Goal: Task Accomplishment & Management: Manage account settings

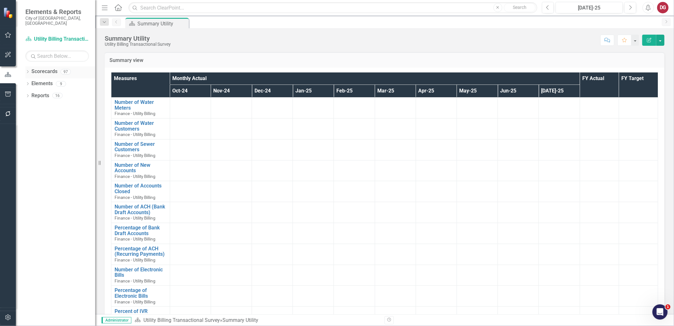
click at [27, 70] on icon "Dropdown" at bounding box center [27, 71] width 4 height 3
click at [29, 82] on icon "Dropdown" at bounding box center [31, 84] width 5 height 4
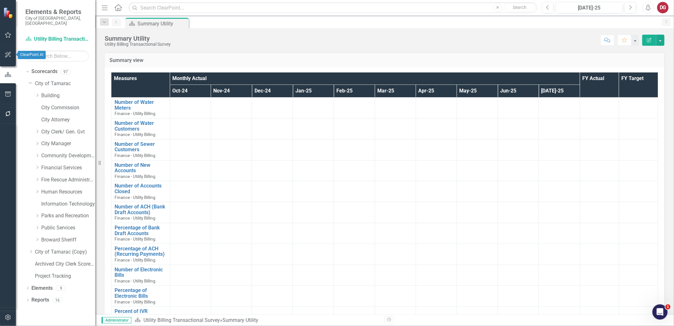
click at [11, 56] on button "button" at bounding box center [8, 54] width 14 height 13
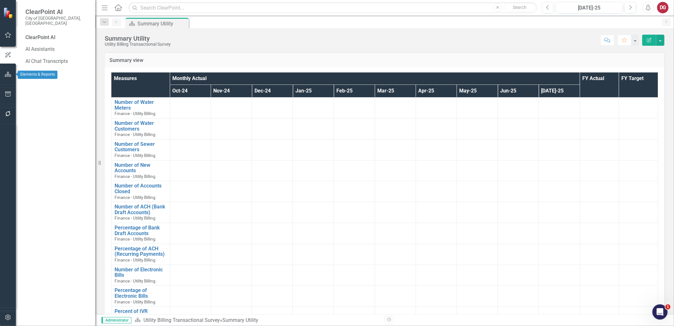
click at [7, 72] on icon "button" at bounding box center [8, 74] width 7 height 5
click at [11, 93] on icon "button" at bounding box center [8, 93] width 7 height 5
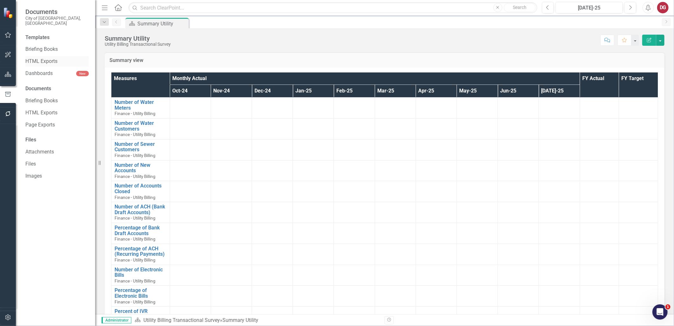
click at [43, 58] on link "HTML Exports" at bounding box center [56, 61] width 63 height 7
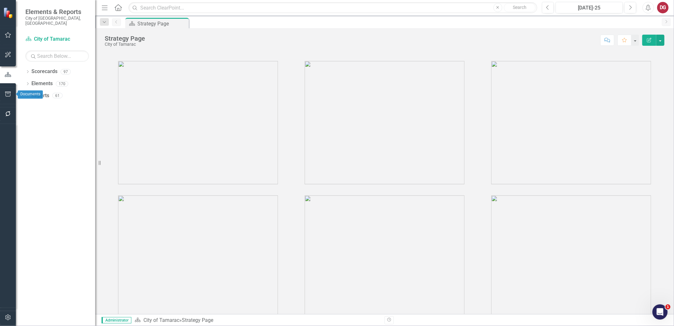
click at [6, 90] on button "button" at bounding box center [8, 94] width 14 height 13
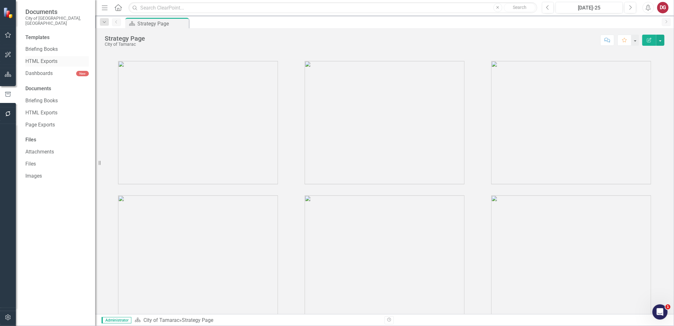
click at [46, 61] on div "HTML Exports" at bounding box center [56, 61] width 63 height 10
click at [47, 58] on link "HTML Exports" at bounding box center [56, 61] width 63 height 7
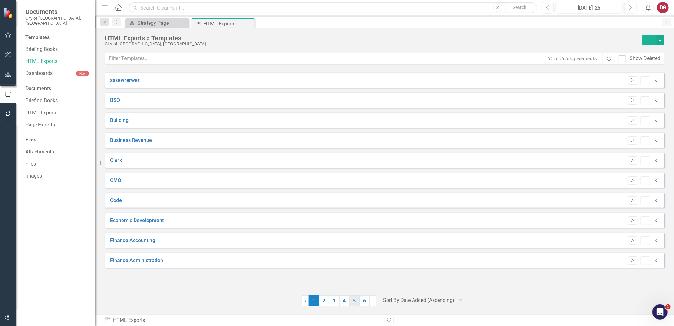
click at [358, 302] on link "5" at bounding box center [354, 300] width 10 height 11
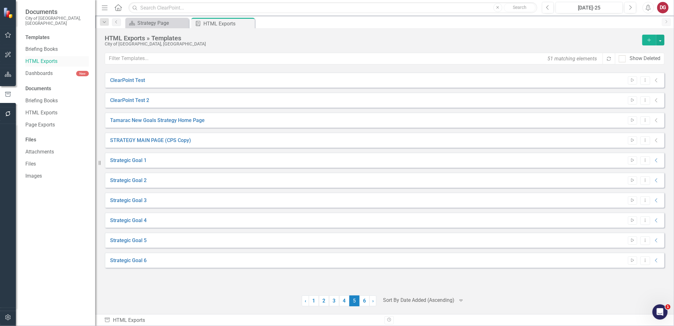
click at [37, 58] on link "HTML Exports" at bounding box center [56, 61] width 63 height 7
click at [367, 301] on link "6" at bounding box center [364, 300] width 10 height 11
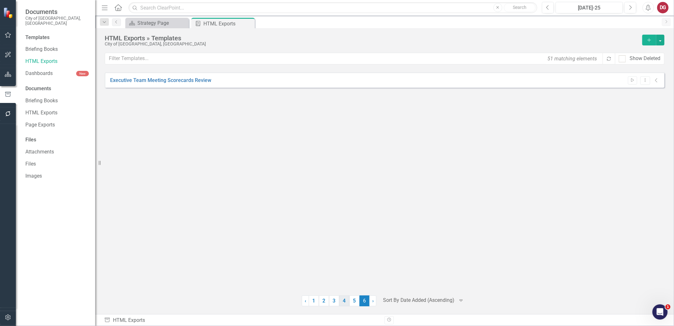
click at [346, 302] on link "4" at bounding box center [344, 300] width 10 height 11
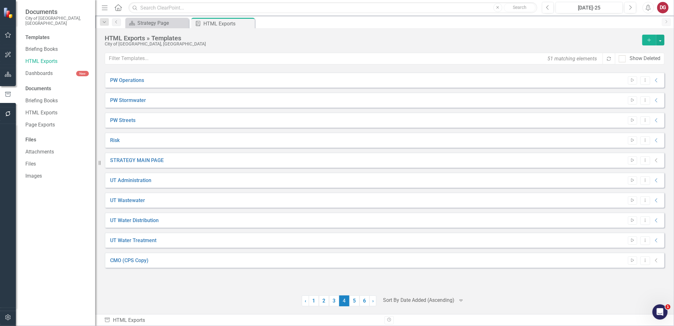
click at [348, 299] on span "4 (current)" at bounding box center [344, 300] width 10 height 11
click at [352, 299] on link "5" at bounding box center [354, 300] width 10 height 11
click at [40, 109] on link "HTML Exports" at bounding box center [56, 112] width 63 height 7
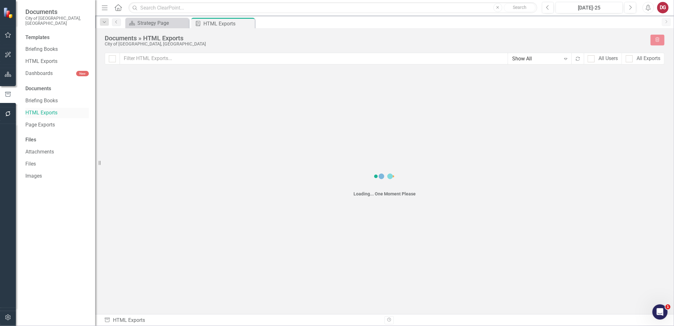
checkbox input "false"
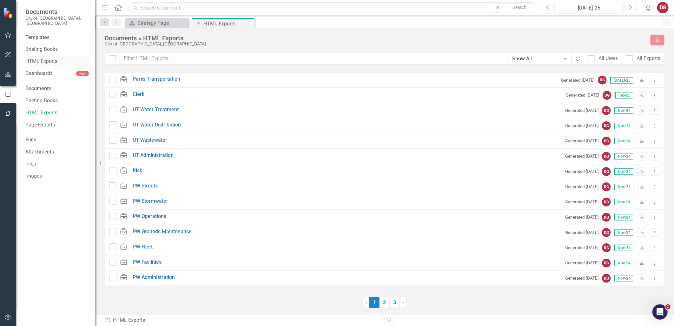
click at [47, 58] on link "HTML Exports" at bounding box center [56, 61] width 63 height 7
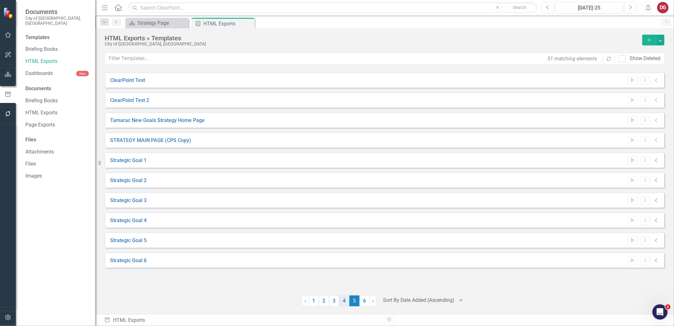
click at [342, 298] on link "4" at bounding box center [344, 300] width 10 height 11
click at [357, 300] on link "5" at bounding box center [354, 300] width 10 height 11
click at [291, 39] on div "HTML Exports » Templates" at bounding box center [372, 38] width 534 height 7
click at [315, 297] on link "1" at bounding box center [314, 300] width 10 height 11
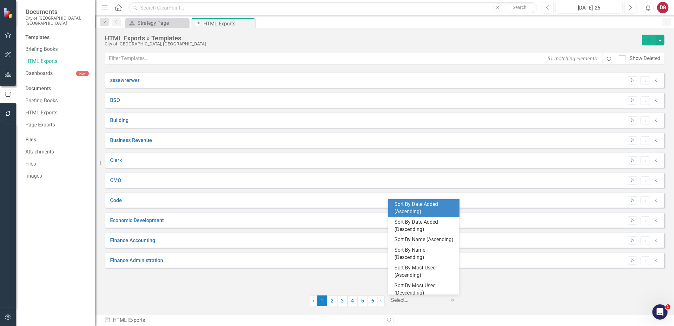
click at [459, 301] on div "Expand" at bounding box center [455, 299] width 10 height 11
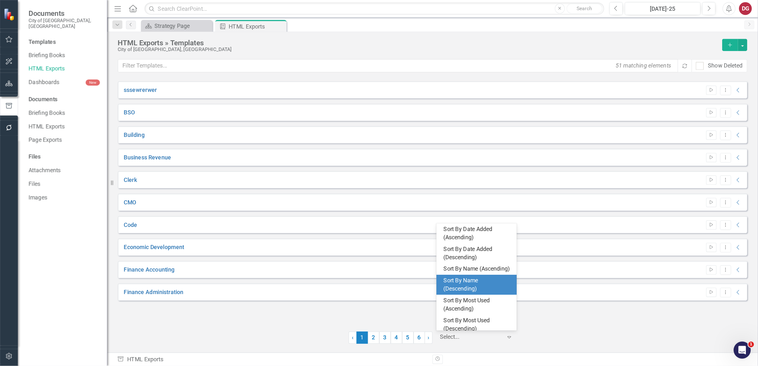
scroll to position [11, 0]
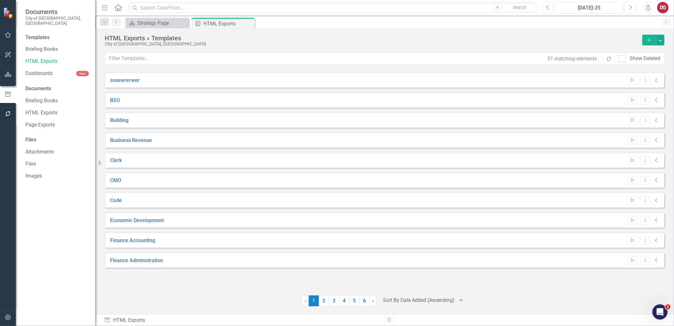
click at [506, 302] on div at bounding box center [565, 300] width 197 height 11
click at [337, 300] on link "3" at bounding box center [334, 300] width 10 height 11
click at [348, 305] on link "4" at bounding box center [344, 300] width 10 height 11
click at [353, 301] on link "5" at bounding box center [354, 300] width 10 height 11
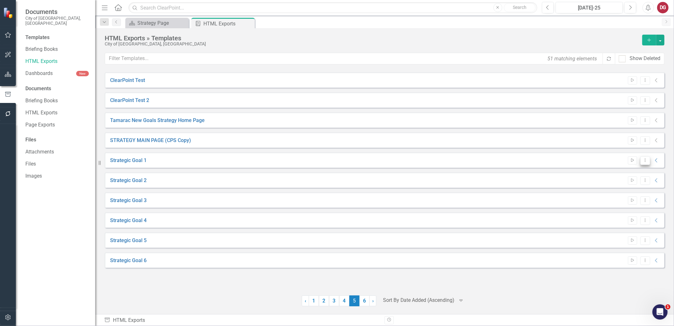
click at [644, 161] on icon "Dropdown Menu" at bounding box center [644, 160] width 5 height 4
click at [634, 194] on link "Edit Edit Template" at bounding box center [620, 194] width 59 height 12
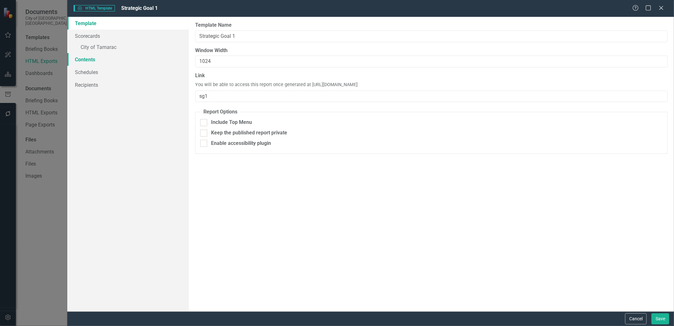
click at [81, 58] on link "Contents" at bounding box center [127, 59] width 121 height 13
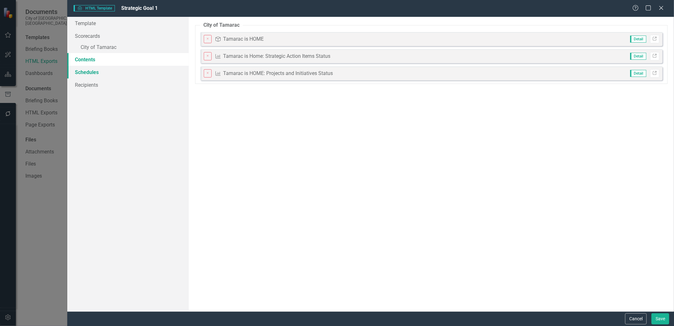
click at [81, 76] on link "Schedules" at bounding box center [127, 72] width 121 height 13
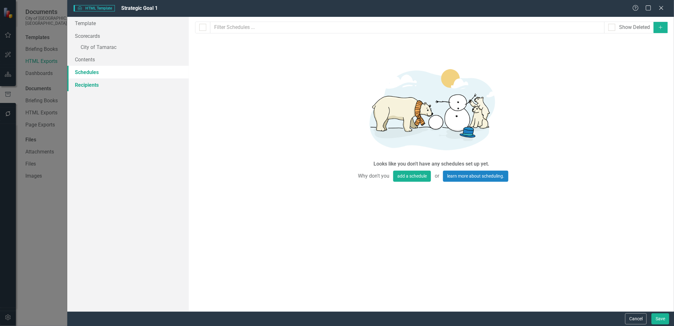
click at [81, 86] on link "Recipients" at bounding box center [127, 84] width 121 height 13
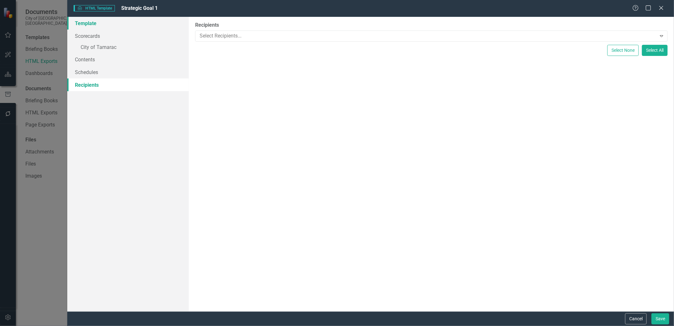
click at [89, 25] on link "Template" at bounding box center [127, 23] width 121 height 13
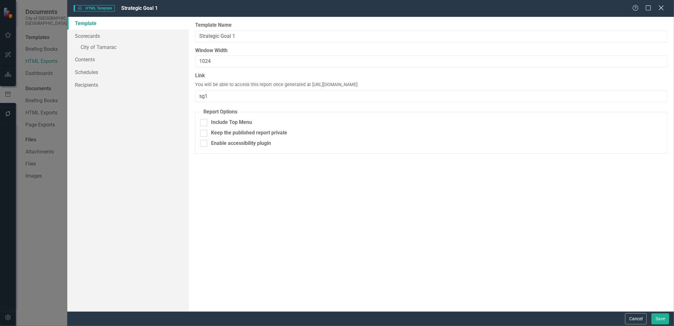
click at [660, 8] on icon "Close" at bounding box center [661, 8] width 8 height 6
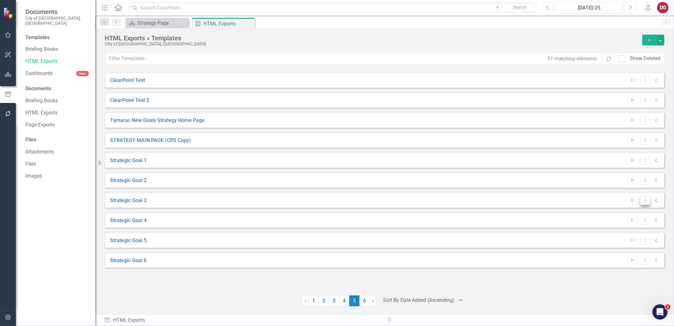
click at [643, 200] on icon "Dropdown Menu" at bounding box center [644, 200] width 5 height 4
click at [610, 231] on link "Edit Edit Template" at bounding box center [620, 234] width 59 height 12
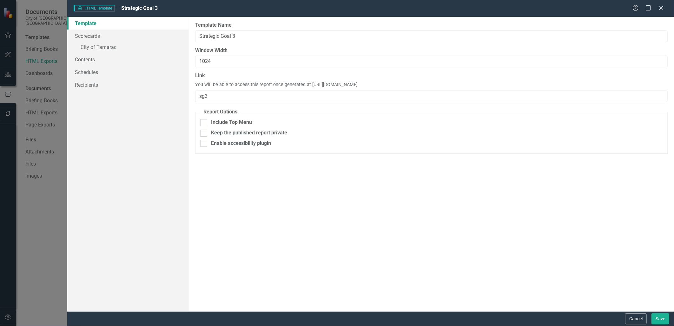
click at [664, 10] on div "Help Maximize Close" at bounding box center [649, 8] width 35 height 7
click at [661, 8] on icon at bounding box center [661, 7] width 5 height 5
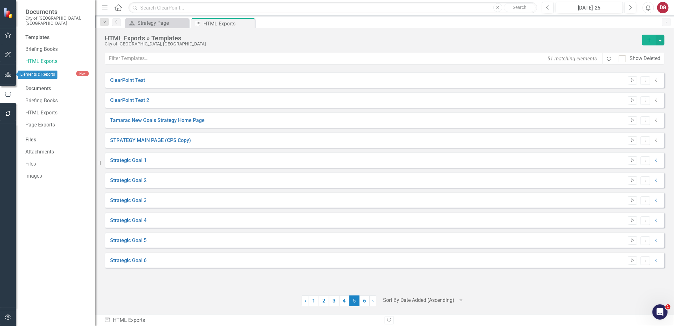
click at [7, 75] on icon "button" at bounding box center [8, 74] width 7 height 5
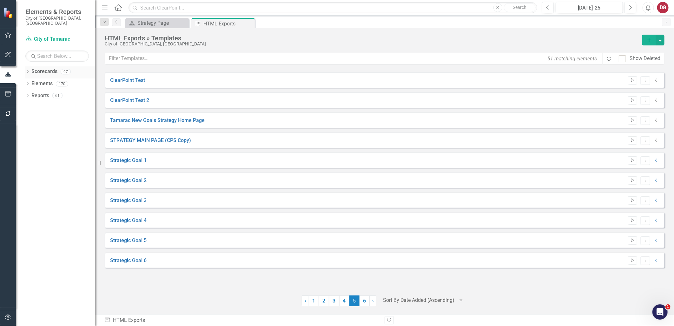
click at [27, 70] on icon "Dropdown" at bounding box center [27, 71] width 4 height 3
click at [31, 82] on icon "Dropdown" at bounding box center [31, 84] width 5 height 4
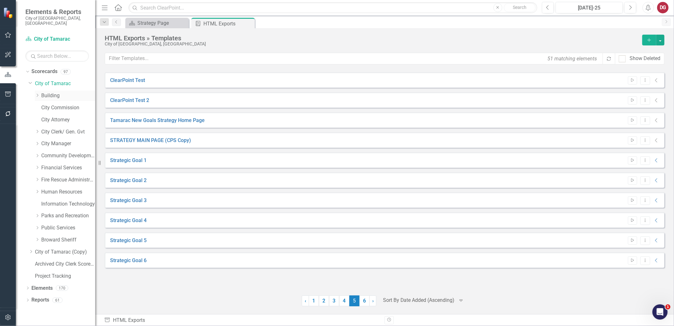
click at [55, 92] on link "Building" at bounding box center [68, 95] width 54 height 7
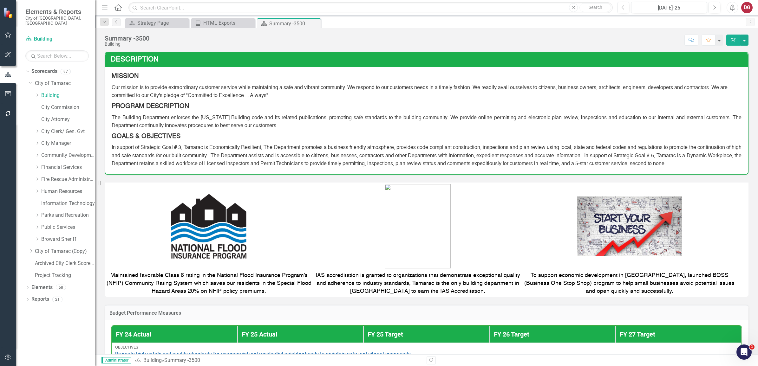
drag, startPoint x: 559, startPoint y: 0, endPoint x: 577, endPoint y: 44, distance: 47.7
click at [577, 44] on div "Score: N/A [DATE]-25 Completed Comment Favorite Edit Report" at bounding box center [451, 40] width 596 height 11
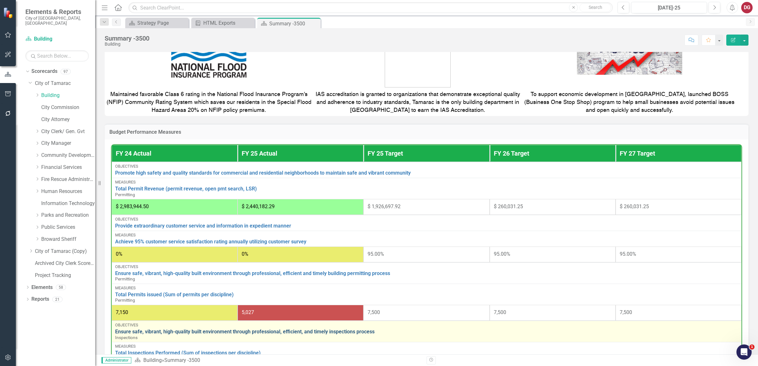
scroll to position [159, 0]
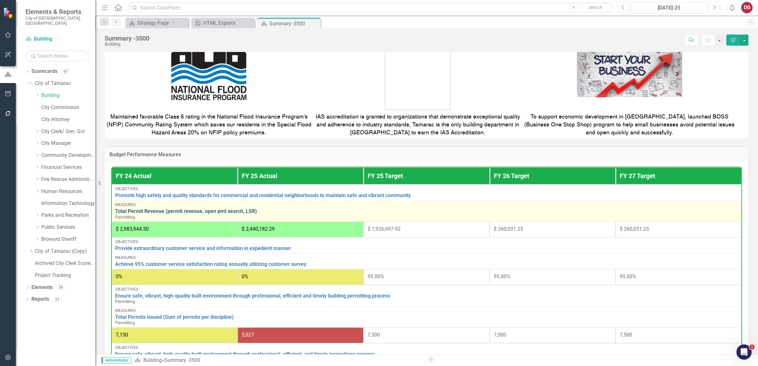
click at [133, 211] on link "Total Permit Revenue (permit revenue, open pmt search, LSR)" at bounding box center [426, 212] width 623 height 6
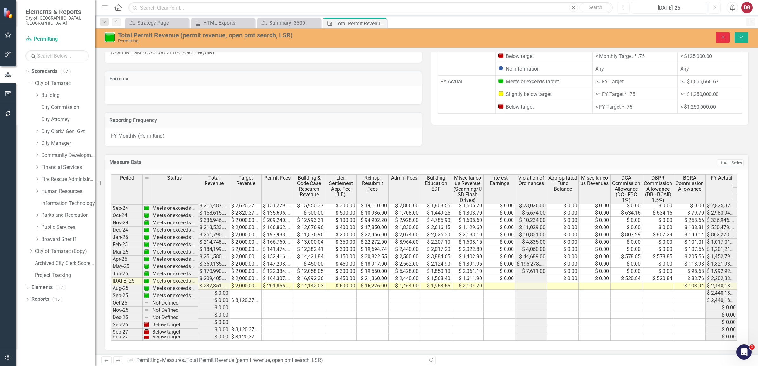
click at [674, 36] on button "Close" at bounding box center [723, 37] width 14 height 11
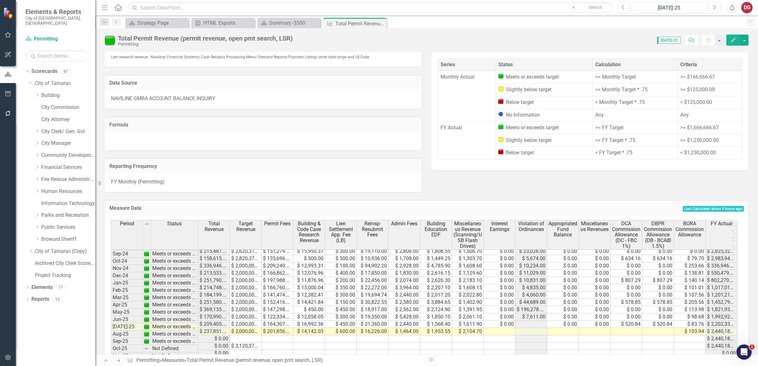
scroll to position [258, 0]
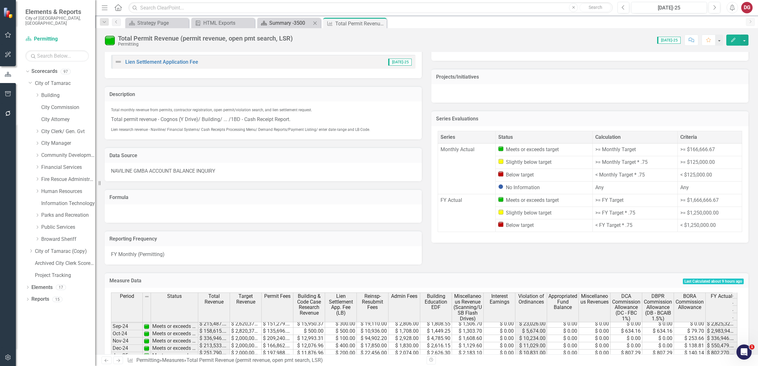
click at [282, 21] on div "Summary -3500" at bounding box center [290, 23] width 42 height 8
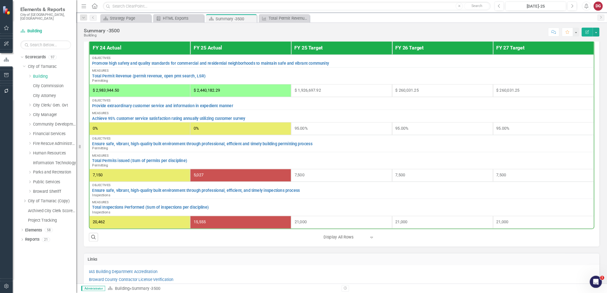
scroll to position [222, 0]
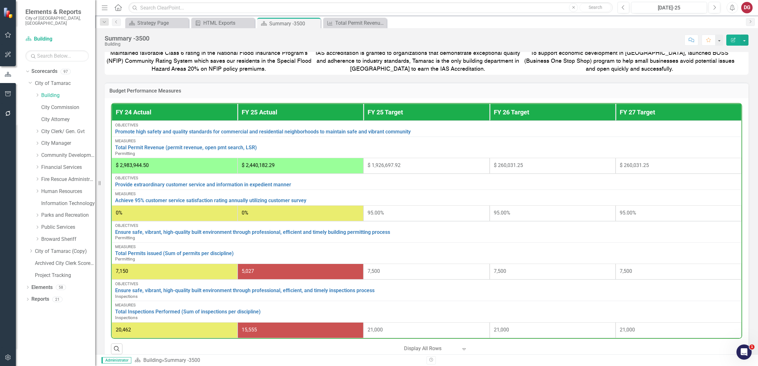
click at [3, 94] on button "button" at bounding box center [8, 94] width 14 height 13
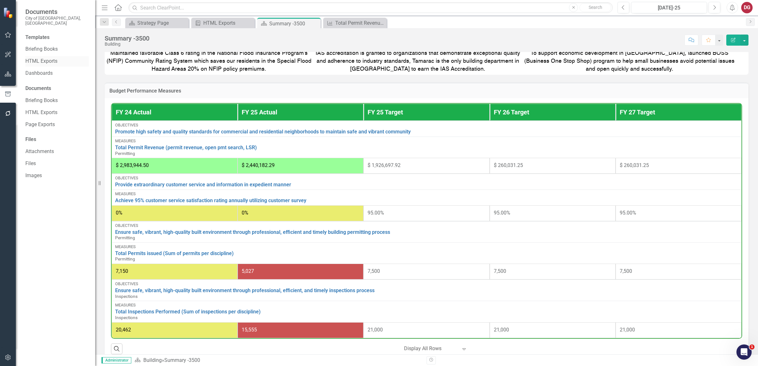
click at [41, 58] on link "HTML Exports" at bounding box center [56, 61] width 63 height 7
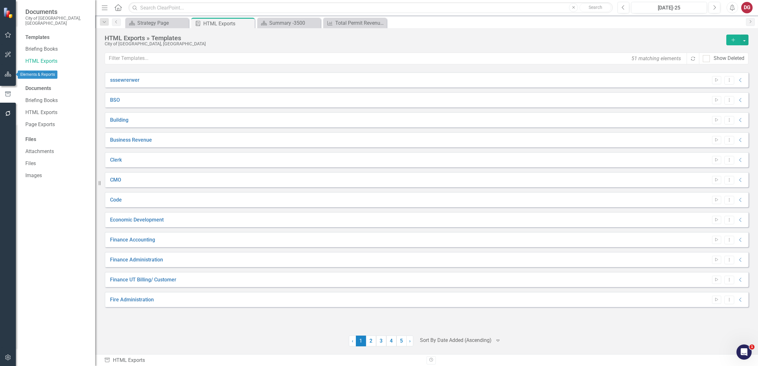
click at [7, 70] on button "button" at bounding box center [8, 74] width 14 height 13
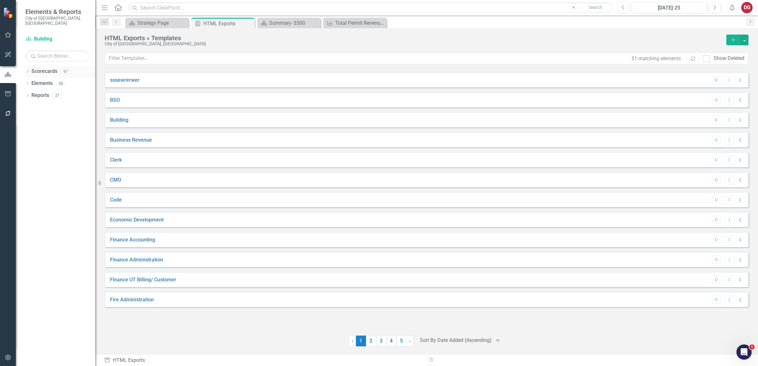
click at [28, 70] on icon at bounding box center [28, 71] width 2 height 3
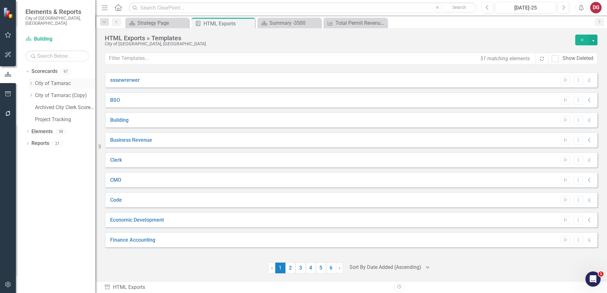
drag, startPoint x: 749, startPoint y: 0, endPoint x: 48, endPoint y: 78, distance: 704.9
click at [56, 80] on link "City of Tamarac" at bounding box center [65, 83] width 60 height 7
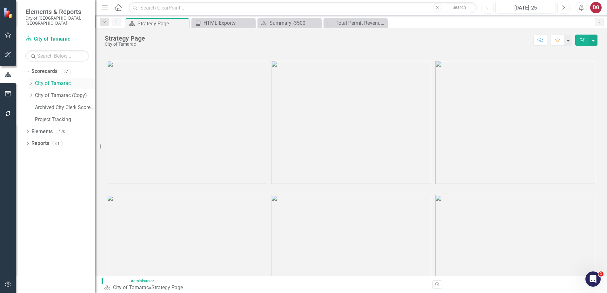
click at [36, 80] on link "City of Tamarac" at bounding box center [65, 83] width 60 height 7
click at [33, 82] on icon "Dropdown" at bounding box center [31, 84] width 5 height 4
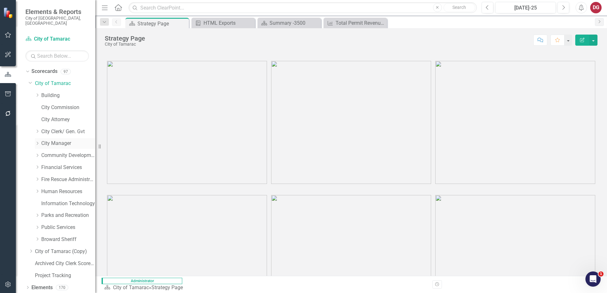
click at [44, 140] on link "City Manager" at bounding box center [68, 143] width 54 height 7
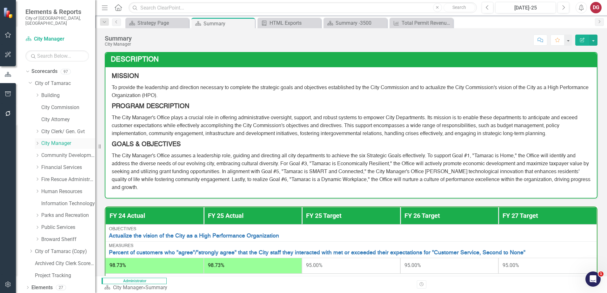
click at [38, 142] on icon "Dropdown" at bounding box center [37, 144] width 5 height 4
click at [56, 140] on link "City Manager" at bounding box center [68, 143] width 54 height 7
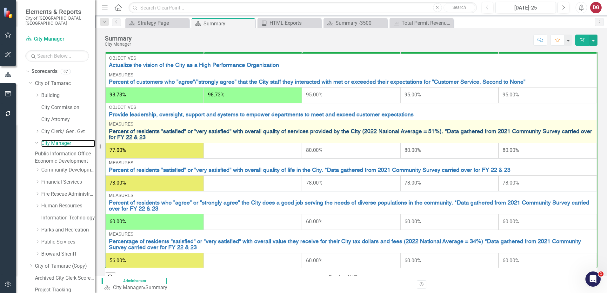
scroll to position [18, 0]
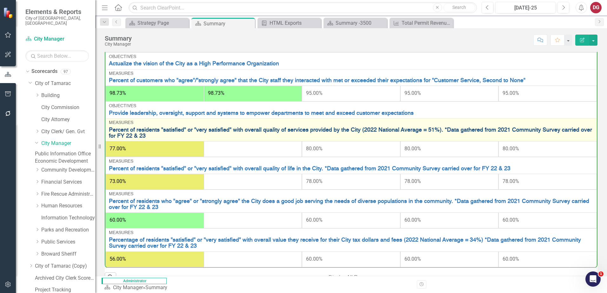
click at [206, 127] on link "Percent of residents "satisfied" or "very satisfied" with overall quality of se…" at bounding box center [351, 133] width 484 height 12
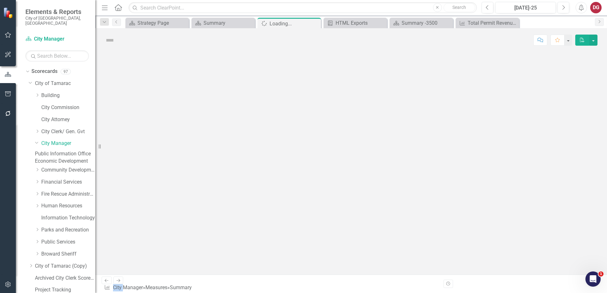
click at [206, 126] on div at bounding box center [350, 163] width 511 height 223
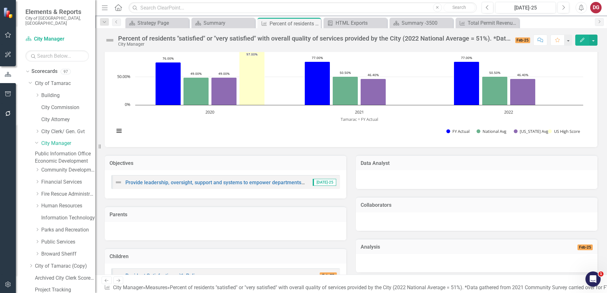
scroll to position [26, 0]
click at [240, 28] on div "Scorecard Summary Close" at bounding box center [222, 23] width 63 height 10
click at [238, 24] on div "Summary" at bounding box center [224, 23] width 42 height 8
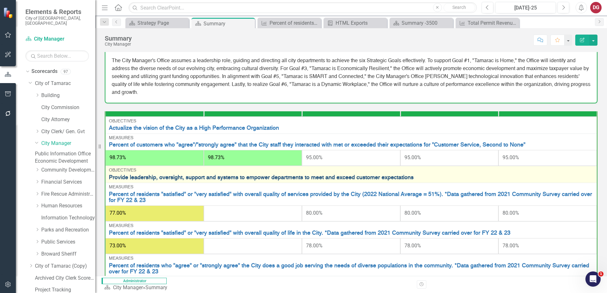
scroll to position [18, 0]
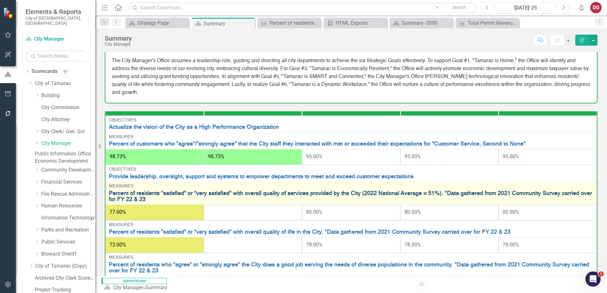
click at [178, 191] on link "Percent of residents "satisfied" or "very satisfied" with overall quality of se…" at bounding box center [351, 197] width 484 height 12
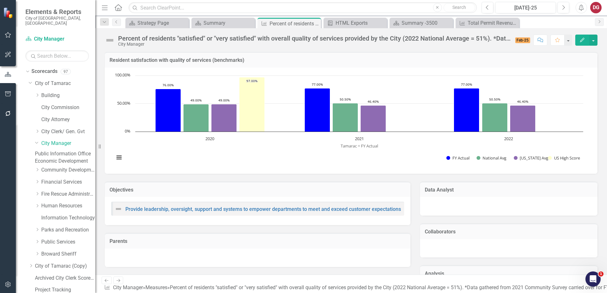
click at [178, 189] on h3 "Objectives" at bounding box center [257, 190] width 296 height 6
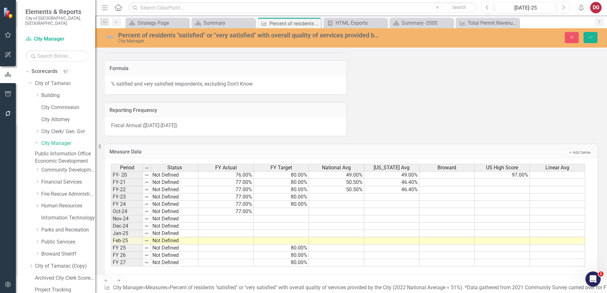
scroll to position [471, 0]
click at [238, 219] on td at bounding box center [225, 218] width 55 height 7
click at [251, 210] on td "77.00%" at bounding box center [225, 210] width 55 height 7
drag, startPoint x: 254, startPoint y: 216, endPoint x: 251, endPoint y: 211, distance: 5.3
click at [111, 211] on div "Period Status FY Actual FY Target National Avg [US_STATE] Avg Broward [GEOGRAPH…" at bounding box center [111, 214] width 0 height 102
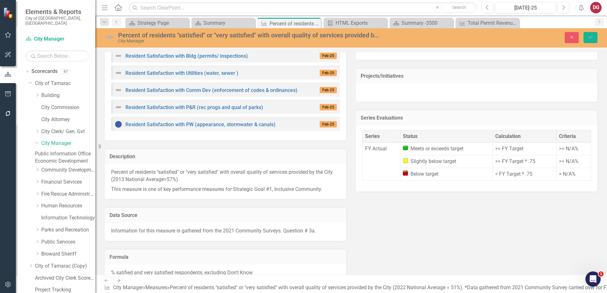
scroll to position [281, 0]
click at [568, 36] on button "Close" at bounding box center [571, 37] width 14 height 11
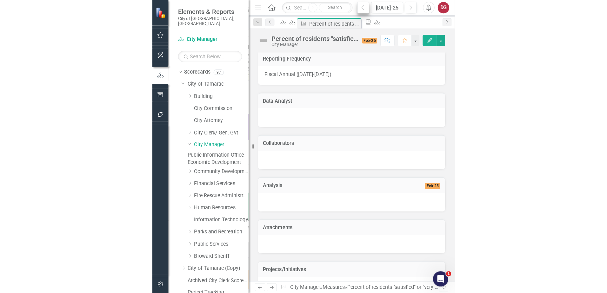
scroll to position [476, 0]
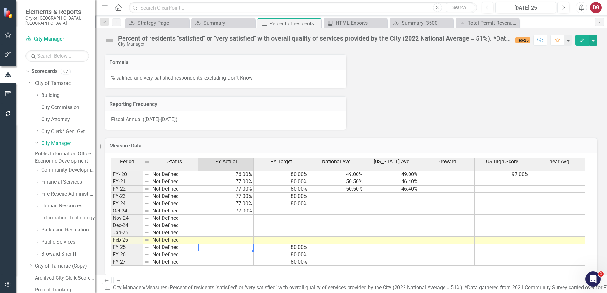
click at [244, 249] on td at bounding box center [225, 247] width 55 height 7
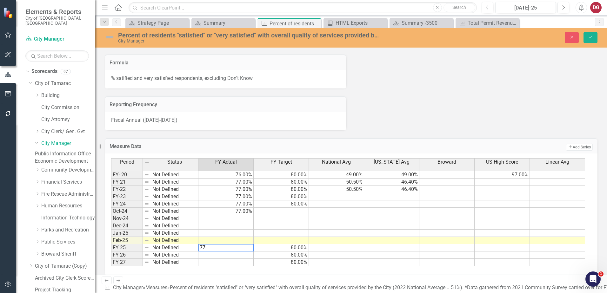
type textarea "77"
click at [590, 41] on button "Save" at bounding box center [590, 37] width 14 height 11
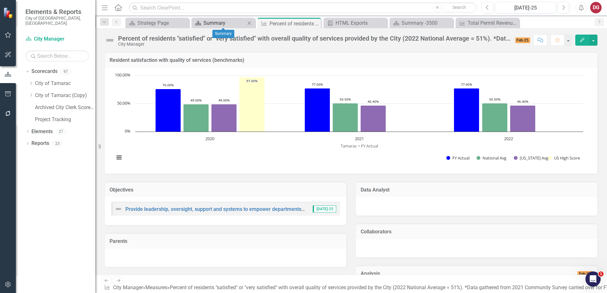
click at [218, 23] on div "Summary" at bounding box center [224, 23] width 42 height 8
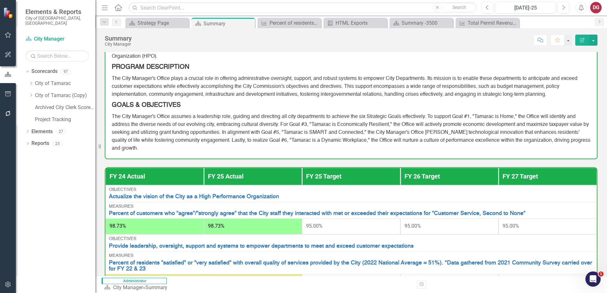
scroll to position [169, 0]
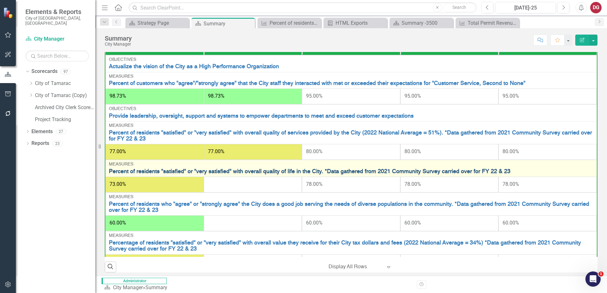
click at [180, 173] on link "Percent of residents "satisfied" or "very satisfied" with overall quality of li…" at bounding box center [351, 172] width 484 height 6
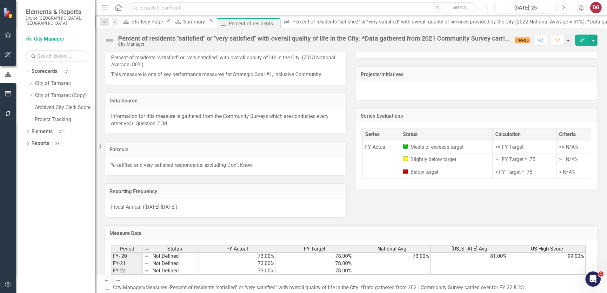
scroll to position [495, 0]
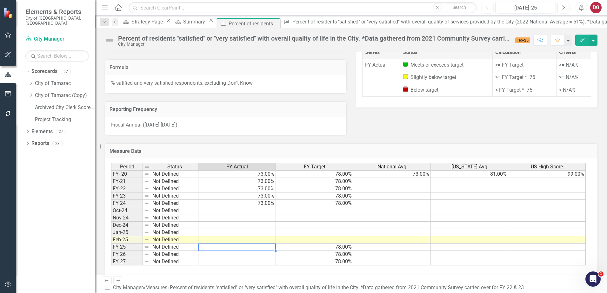
click at [231, 248] on td at bounding box center [236, 247] width 77 height 7
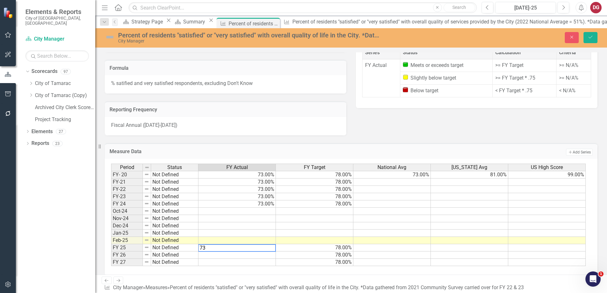
type textarea "73"
click at [585, 38] on button "Save" at bounding box center [590, 37] width 14 height 11
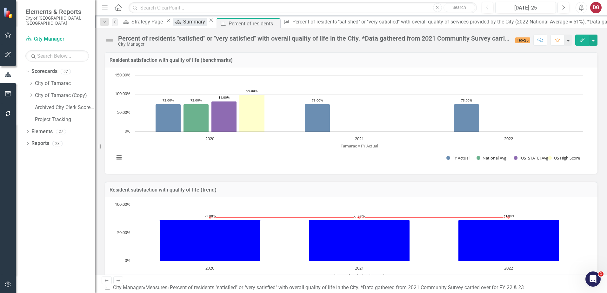
click at [207, 24] on div "Summary" at bounding box center [195, 22] width 24 height 8
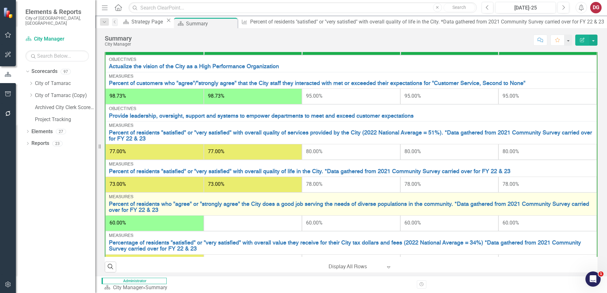
scroll to position [18, 0]
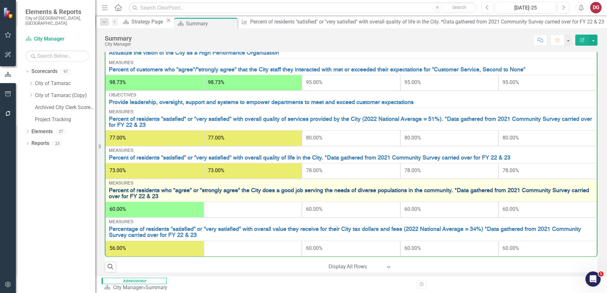
click at [240, 188] on link "Percent of residents who "agree" or "strongly agree" the City does a good job s…" at bounding box center [351, 194] width 484 height 12
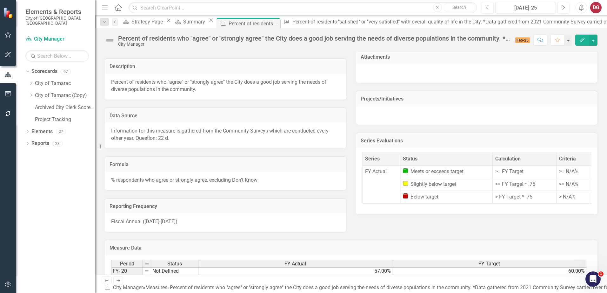
scroll to position [355, 0]
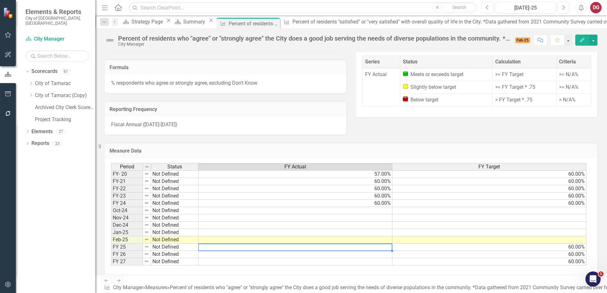
click at [235, 247] on td at bounding box center [295, 247] width 194 height 7
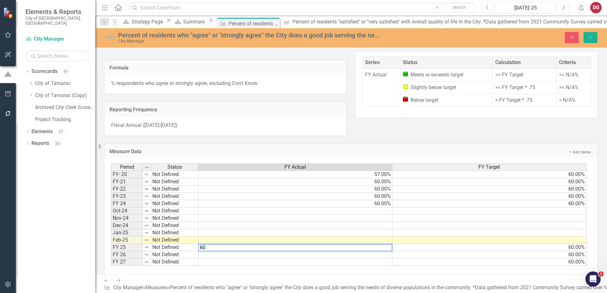
type textarea "60"
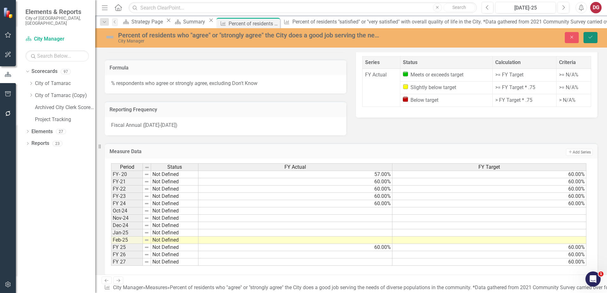
click at [592, 35] on button "Save" at bounding box center [590, 37] width 14 height 11
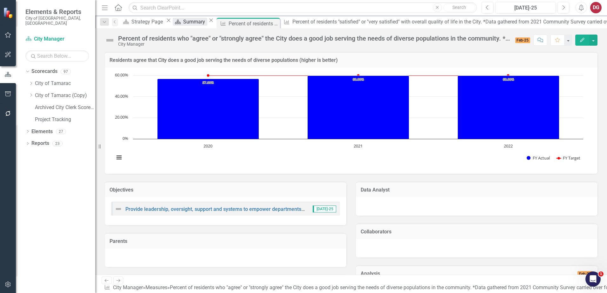
click at [206, 23] on div "Summary" at bounding box center [195, 22] width 24 height 8
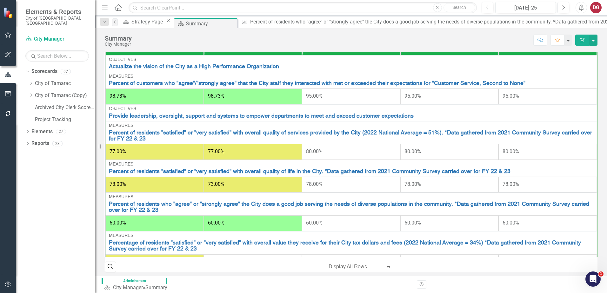
scroll to position [18, 0]
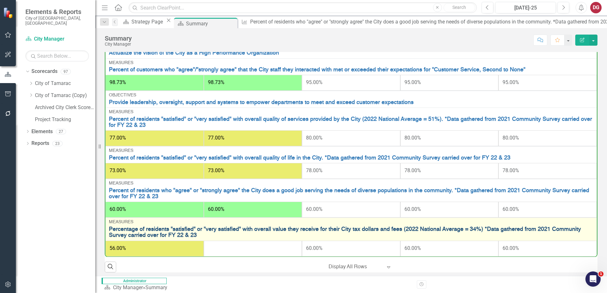
click at [226, 227] on link "Percentage of residents "satisfied" or "very satisfied" with overall value they…" at bounding box center [351, 233] width 484 height 12
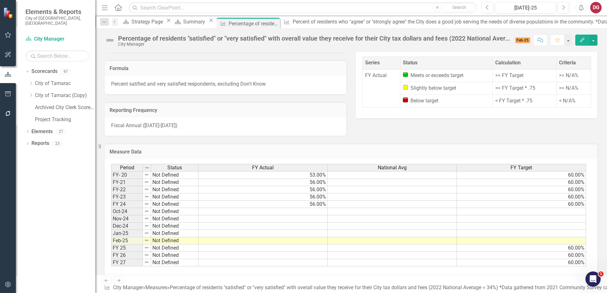
scroll to position [355, 0]
click at [212, 247] on td at bounding box center [262, 247] width 129 height 7
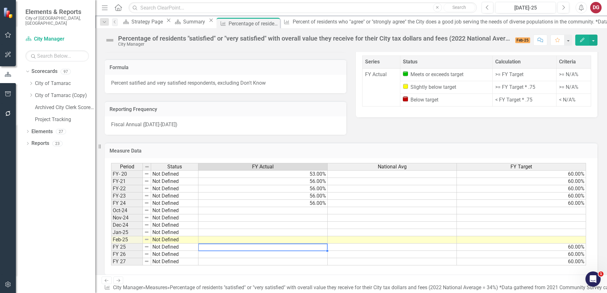
type textarea "56"
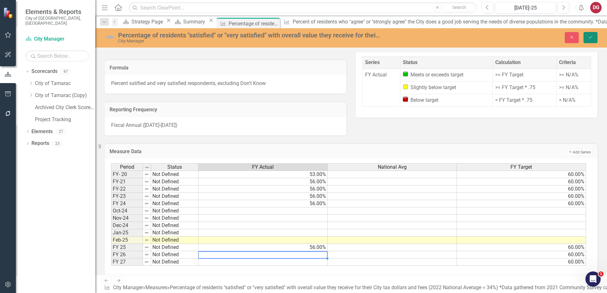
click at [592, 35] on icon "Save" at bounding box center [590, 37] width 6 height 4
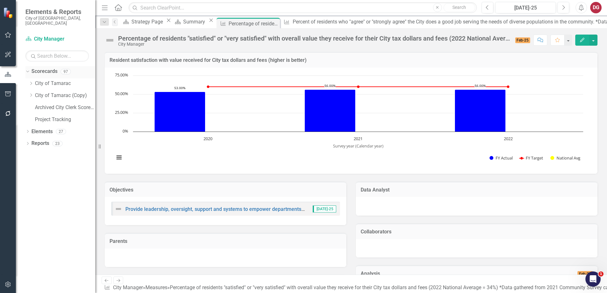
click at [26, 69] on icon "Dropdown" at bounding box center [26, 71] width 3 height 4
click at [37, 68] on link "Scorecards" at bounding box center [44, 71] width 26 height 7
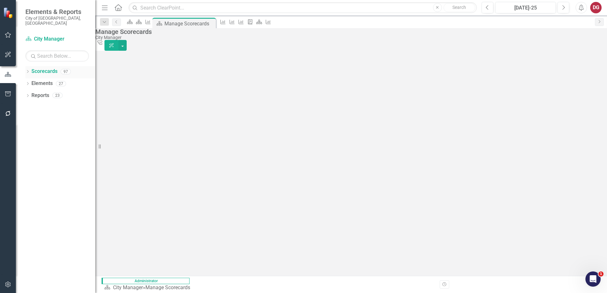
click at [27, 70] on icon "Dropdown" at bounding box center [27, 71] width 4 height 3
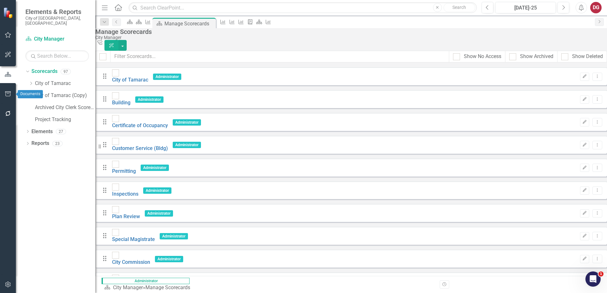
click at [11, 90] on button "button" at bounding box center [8, 94] width 14 height 13
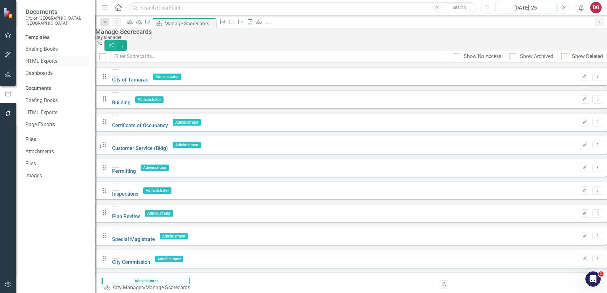
click at [42, 58] on link "HTML Exports" at bounding box center [56, 61] width 63 height 7
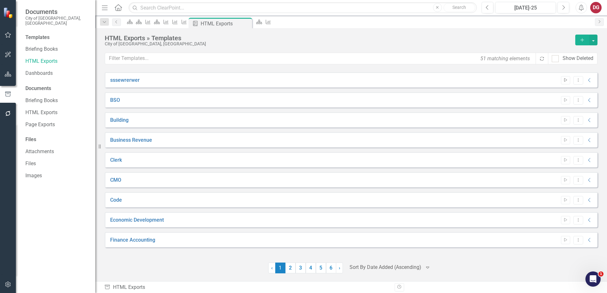
click at [561, 79] on button "Start" at bounding box center [565, 80] width 9 height 8
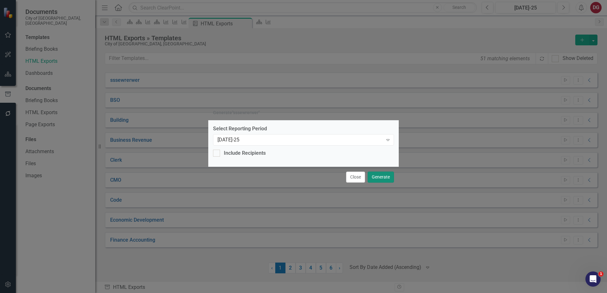
click at [377, 175] on button "Generate" at bounding box center [380, 177] width 26 height 11
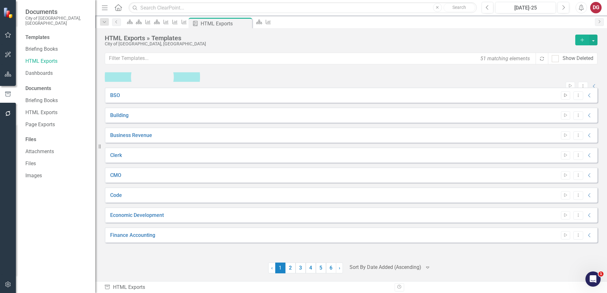
click at [566, 97] on icon "Start" at bounding box center [565, 96] width 5 height 4
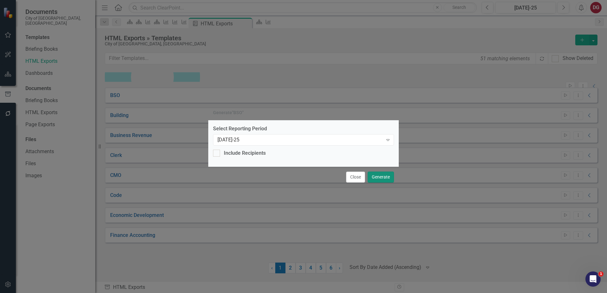
click at [384, 176] on button "Generate" at bounding box center [380, 177] width 26 height 11
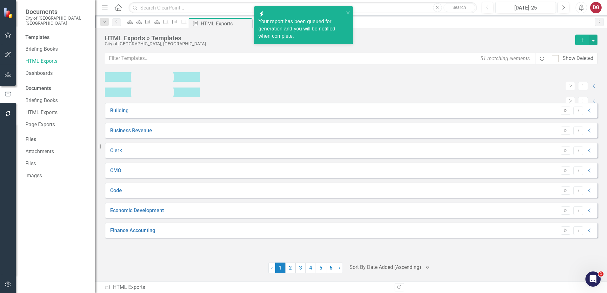
click at [562, 115] on button "Start" at bounding box center [565, 111] width 9 height 8
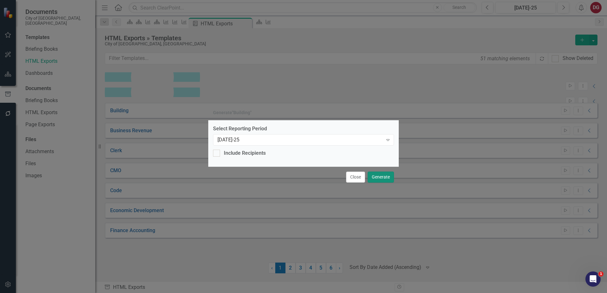
click at [379, 174] on button "Generate" at bounding box center [380, 177] width 26 height 11
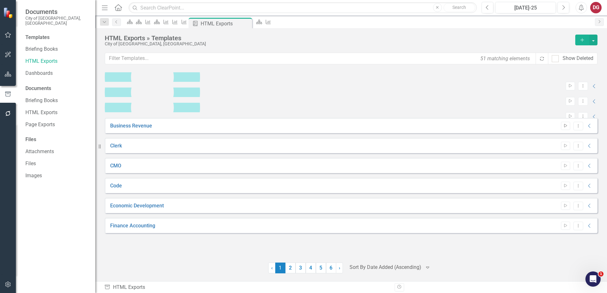
click at [565, 128] on icon "Start" at bounding box center [565, 126] width 5 height 4
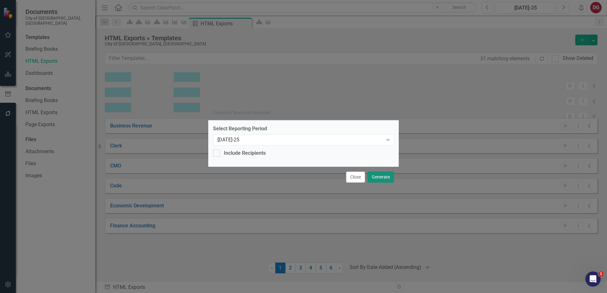
click at [384, 175] on button "Generate" at bounding box center [380, 177] width 26 height 11
click at [389, 174] on button "Generate" at bounding box center [380, 177] width 26 height 11
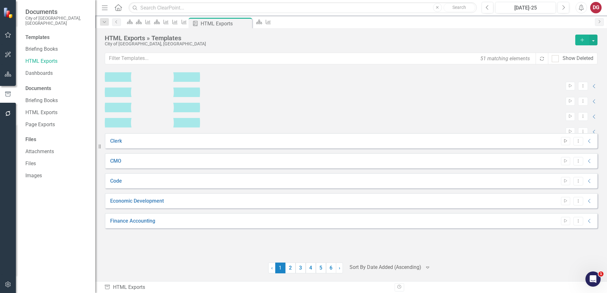
click at [568, 145] on button "Start" at bounding box center [565, 141] width 9 height 8
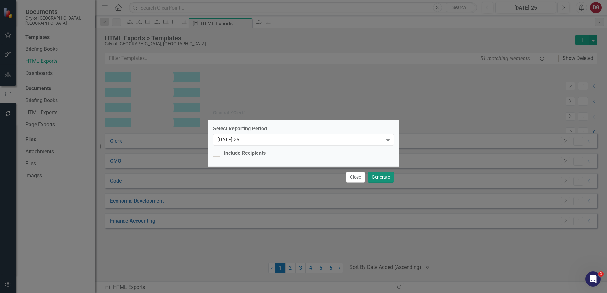
click at [382, 173] on button "Generate" at bounding box center [380, 177] width 26 height 11
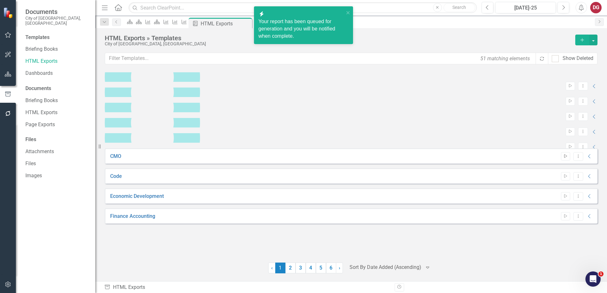
click at [562, 161] on button "Start" at bounding box center [565, 156] width 9 height 8
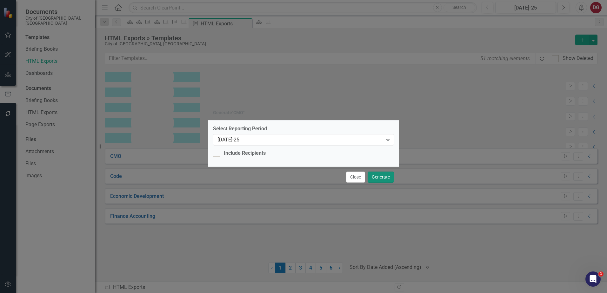
click at [372, 174] on button "Generate" at bounding box center [380, 177] width 26 height 11
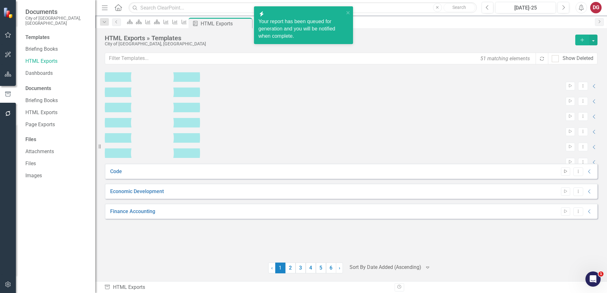
click at [564, 174] on icon "Start" at bounding box center [565, 172] width 5 height 4
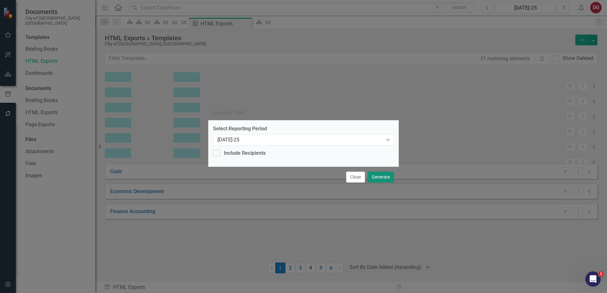
click at [381, 174] on button "Generate" at bounding box center [380, 177] width 26 height 11
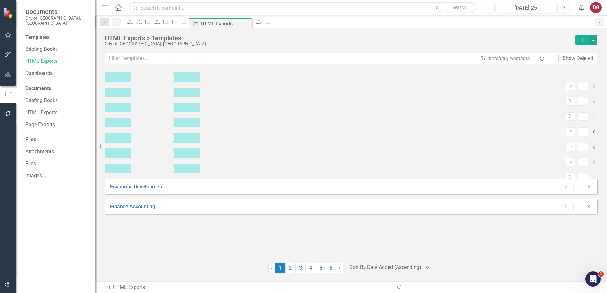
click at [567, 189] on icon "Start" at bounding box center [565, 187] width 5 height 4
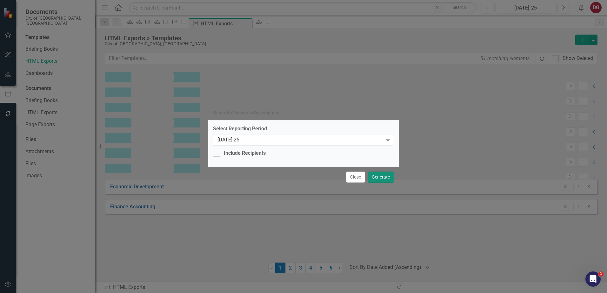
click at [388, 180] on button "Generate" at bounding box center [380, 177] width 26 height 11
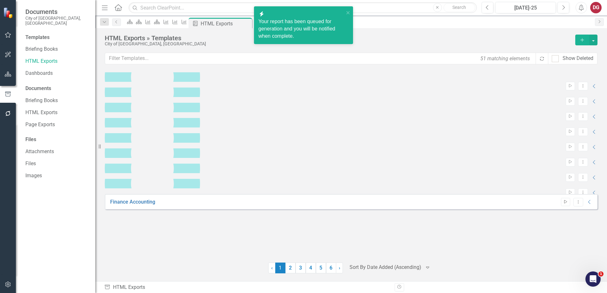
click at [565, 206] on button "Start" at bounding box center [565, 202] width 9 height 8
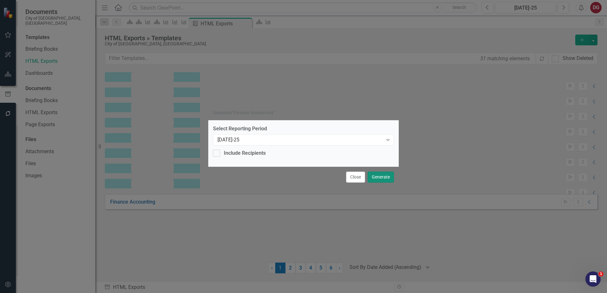
click at [381, 175] on button "Generate" at bounding box center [380, 177] width 26 height 11
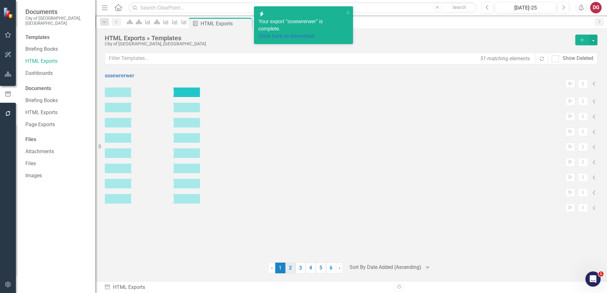
click at [290, 267] on link "2" at bounding box center [290, 268] width 10 height 11
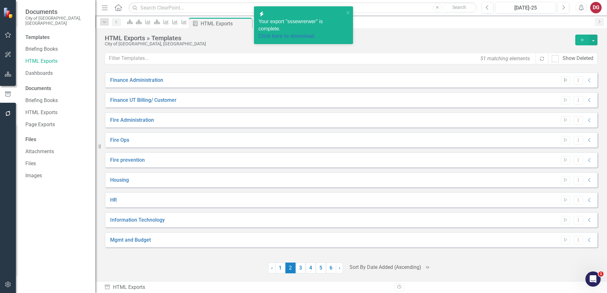
click at [566, 79] on icon "Start" at bounding box center [565, 80] width 5 height 4
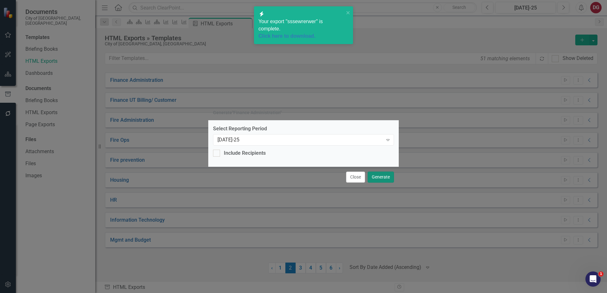
click at [391, 177] on button "Generate" at bounding box center [380, 177] width 26 height 11
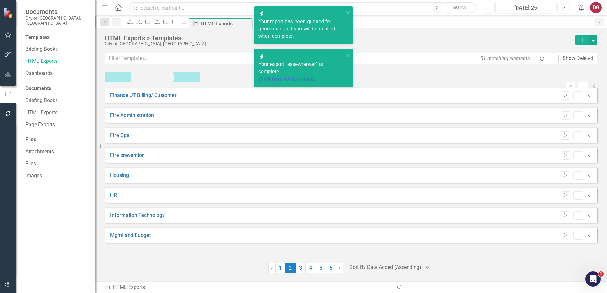
click at [566, 97] on icon "Start" at bounding box center [565, 96] width 5 height 4
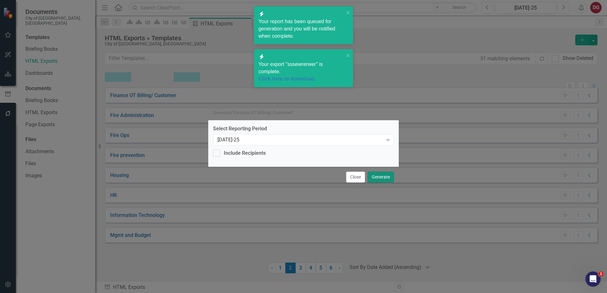
click at [385, 173] on button "Generate" at bounding box center [380, 177] width 26 height 11
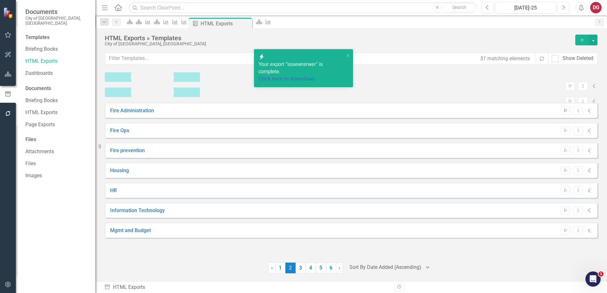
click at [564, 115] on button "Start" at bounding box center [565, 111] width 9 height 8
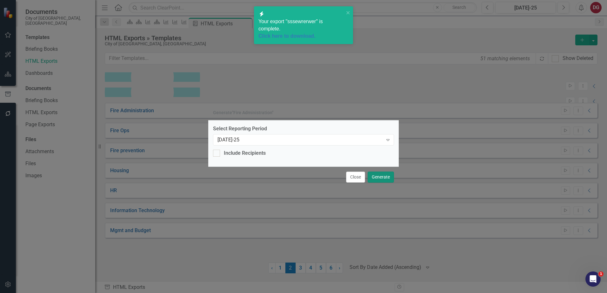
click at [388, 173] on button "Generate" at bounding box center [380, 177] width 26 height 11
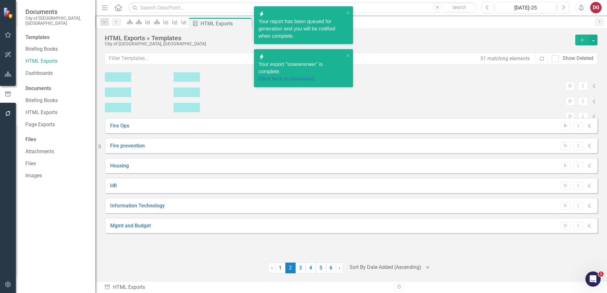
click at [566, 128] on icon "button" at bounding box center [565, 125] width 3 height 3
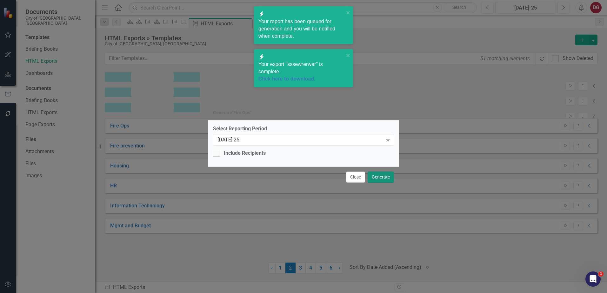
click at [381, 176] on button "Generate" at bounding box center [380, 177] width 26 height 11
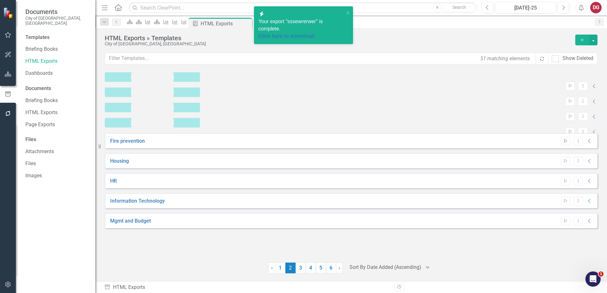
click at [567, 143] on icon "Start" at bounding box center [565, 141] width 5 height 4
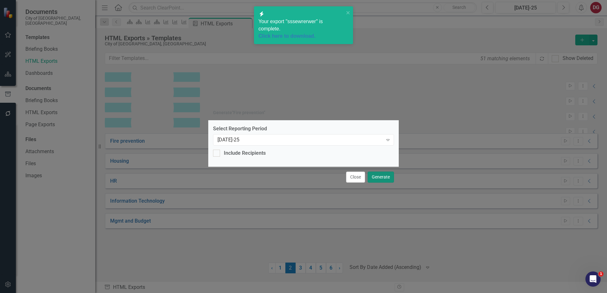
click at [386, 176] on button "Generate" at bounding box center [380, 177] width 26 height 11
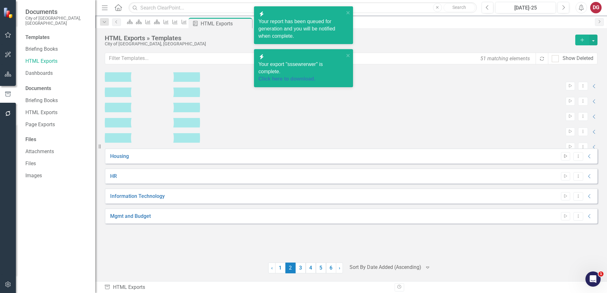
click at [564, 158] on icon "button" at bounding box center [565, 156] width 3 height 3
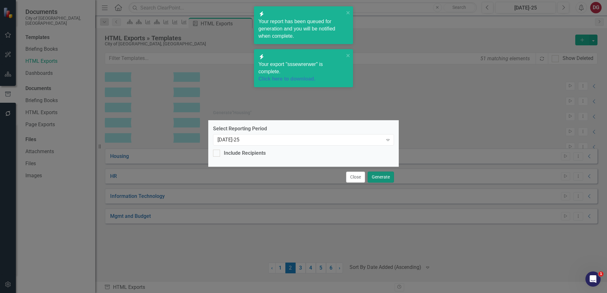
click at [385, 175] on button "Generate" at bounding box center [380, 177] width 26 height 11
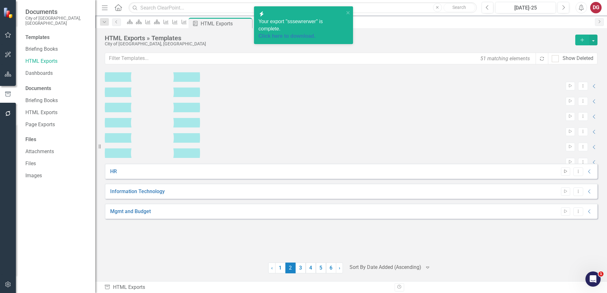
click at [564, 176] on button "Start" at bounding box center [565, 172] width 9 height 8
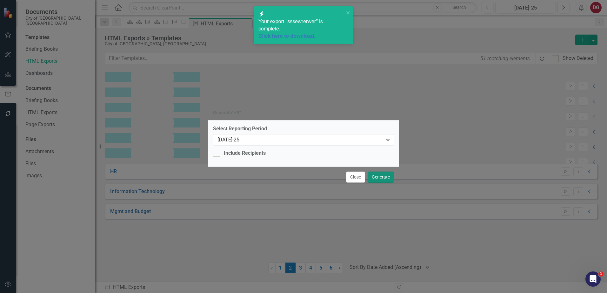
click at [387, 175] on button "Generate" at bounding box center [380, 177] width 26 height 11
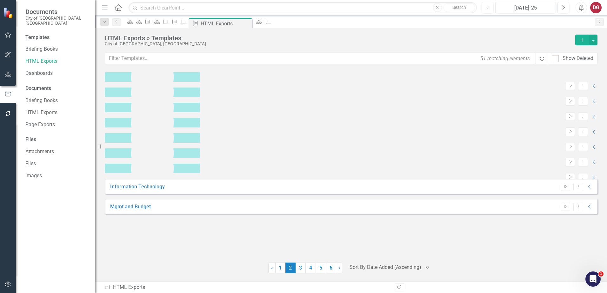
click at [563, 189] on icon "Start" at bounding box center [565, 187] width 5 height 4
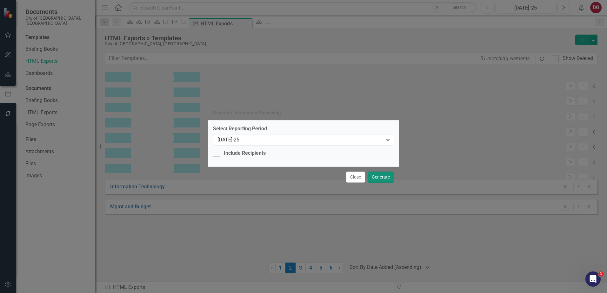
click at [386, 176] on button "Generate" at bounding box center [380, 177] width 26 height 11
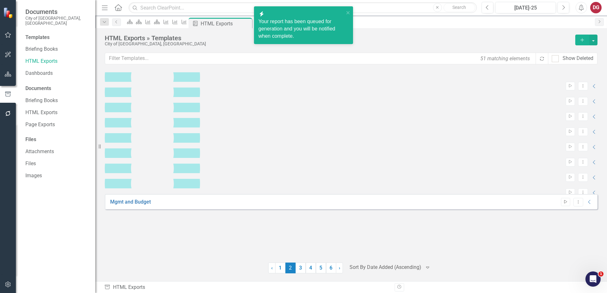
click at [567, 204] on icon "Start" at bounding box center [565, 202] width 5 height 4
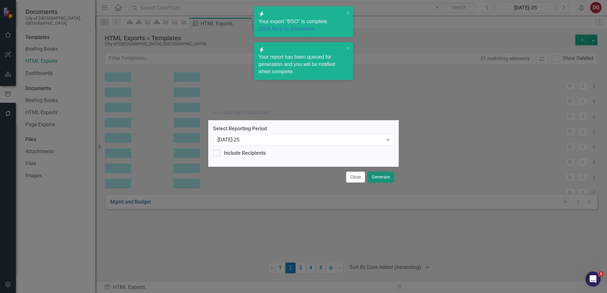
click at [381, 173] on button "Generate" at bounding box center [380, 177] width 26 height 11
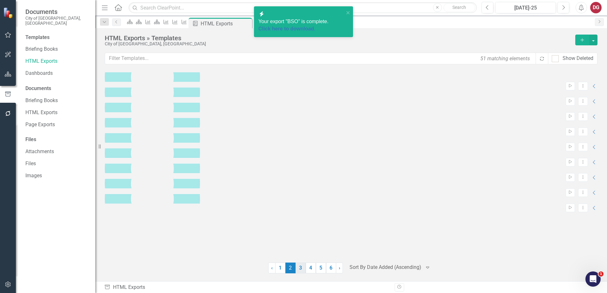
click at [300, 270] on link "3" at bounding box center [300, 268] width 10 height 11
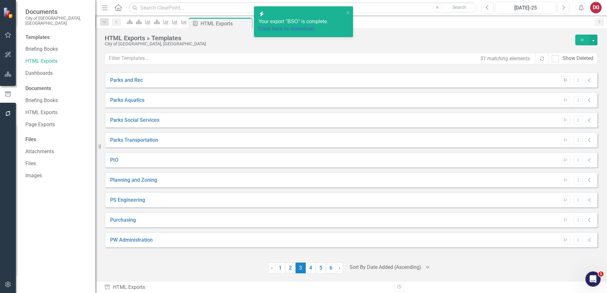
click at [566, 82] on button "Start" at bounding box center [565, 80] width 9 height 8
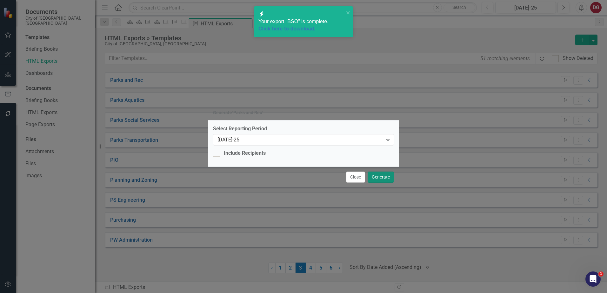
click at [382, 175] on button "Generate" at bounding box center [380, 177] width 26 height 11
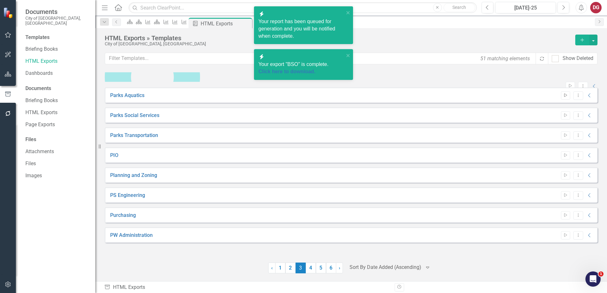
click at [567, 97] on icon "Start" at bounding box center [565, 96] width 5 height 4
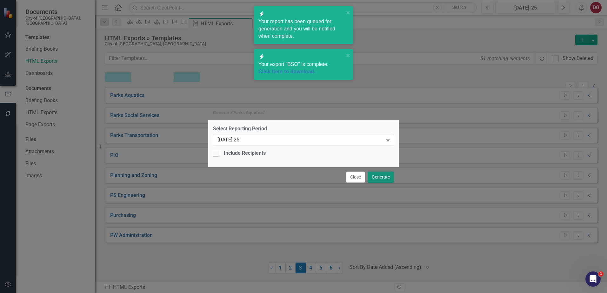
click at [375, 172] on button "Generate" at bounding box center [380, 177] width 26 height 11
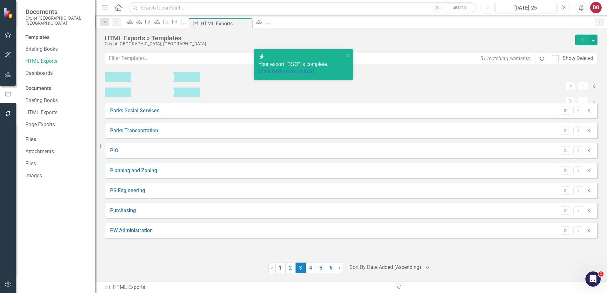
click at [563, 115] on button "Start" at bounding box center [565, 111] width 9 height 8
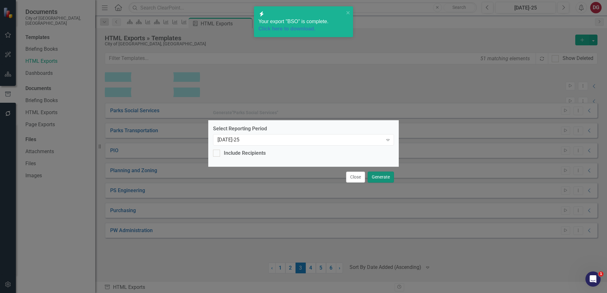
click at [389, 179] on button "Generate" at bounding box center [380, 177] width 26 height 11
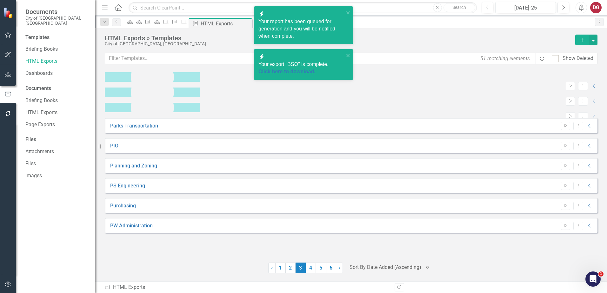
click at [563, 130] on button "Start" at bounding box center [565, 126] width 9 height 8
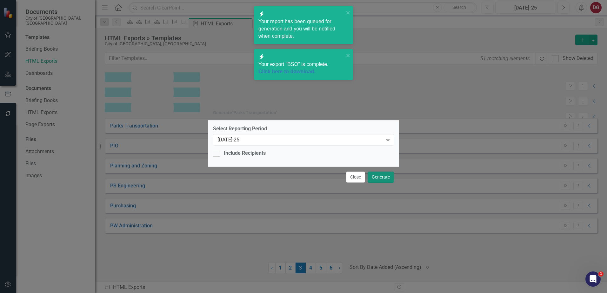
click at [382, 175] on button "Generate" at bounding box center [380, 177] width 26 height 11
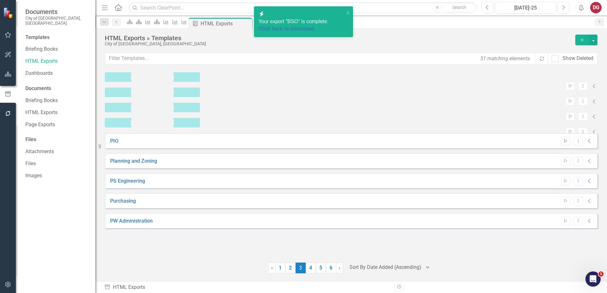
click at [568, 145] on button "Start" at bounding box center [565, 141] width 9 height 8
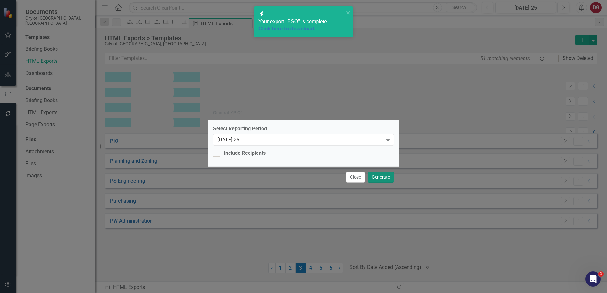
click at [388, 179] on button "Generate" at bounding box center [380, 177] width 26 height 11
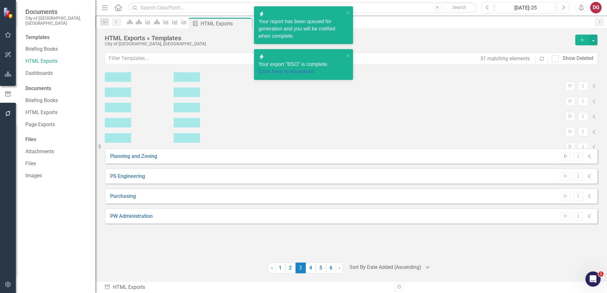
click at [563, 158] on icon "Start" at bounding box center [565, 157] width 5 height 4
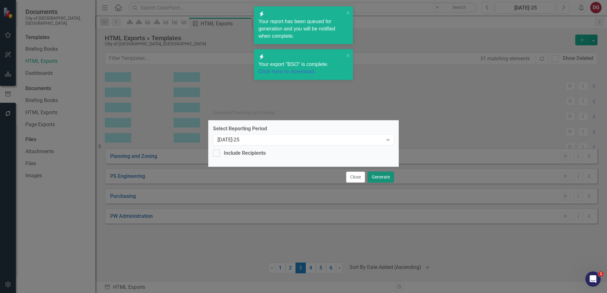
click at [389, 175] on button "Generate" at bounding box center [380, 177] width 26 height 11
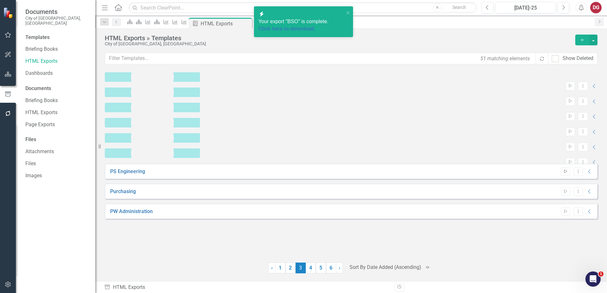
click at [568, 176] on button "Start" at bounding box center [565, 172] width 9 height 8
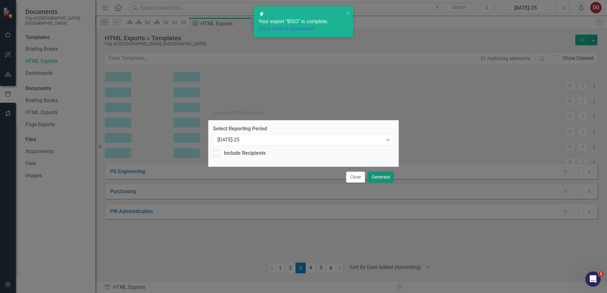
click at [384, 175] on button "Generate" at bounding box center [380, 177] width 26 height 11
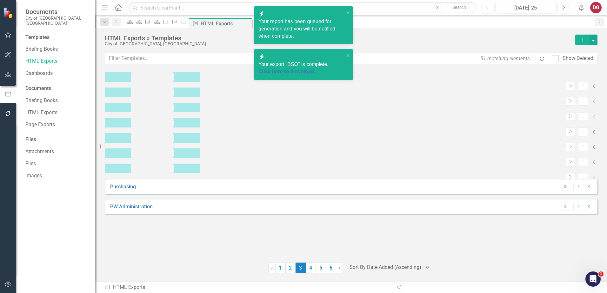
click at [568, 191] on button "Start" at bounding box center [565, 187] width 9 height 8
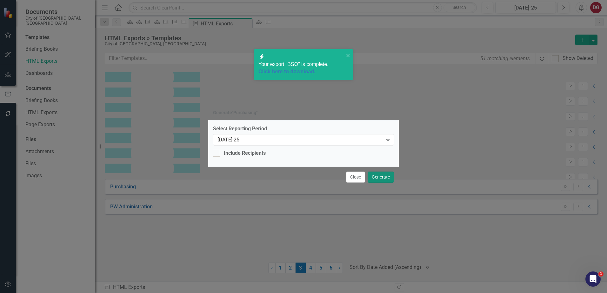
click at [389, 174] on button "Generate" at bounding box center [380, 177] width 26 height 11
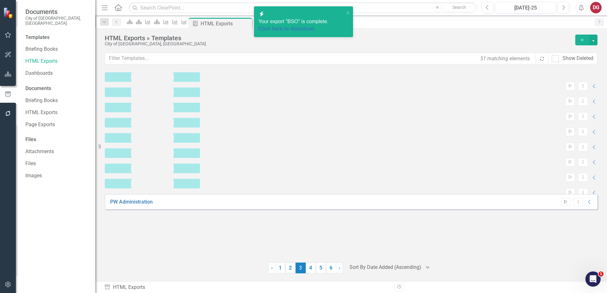
click at [568, 206] on button "Start" at bounding box center [565, 202] width 9 height 8
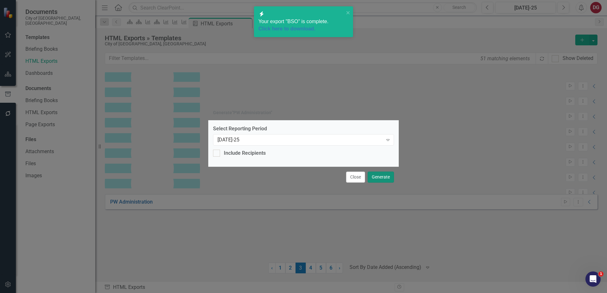
click at [381, 174] on button "Generate" at bounding box center [380, 177] width 26 height 11
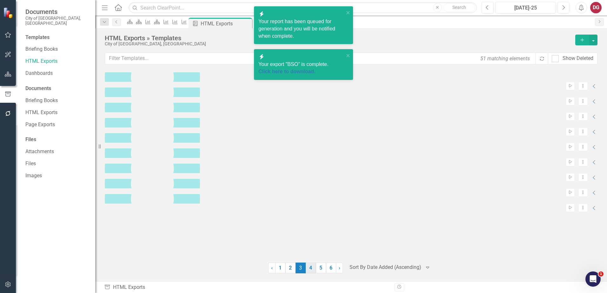
click at [312, 269] on link "4" at bounding box center [311, 268] width 10 height 11
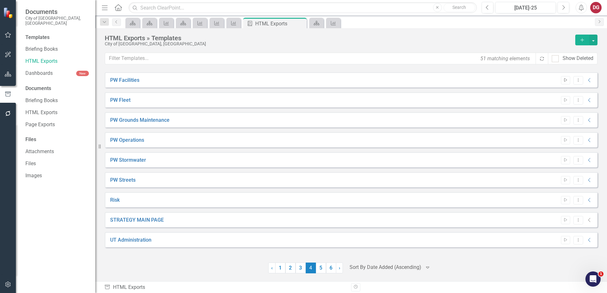
click at [566, 83] on button "Start" at bounding box center [565, 80] width 9 height 8
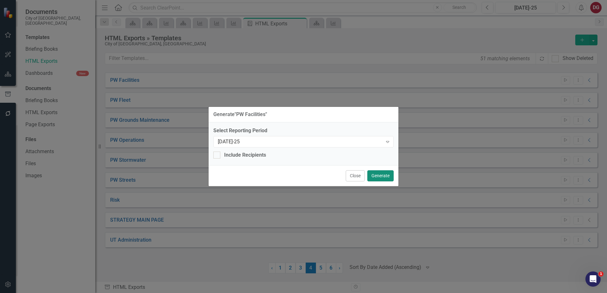
drag, startPoint x: 389, startPoint y: 175, endPoint x: 422, endPoint y: 160, distance: 36.9
click at [388, 175] on button "Generate" at bounding box center [380, 175] width 26 height 11
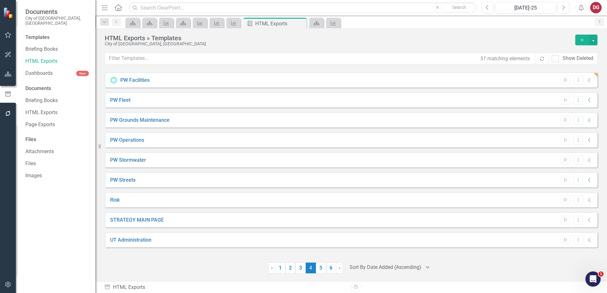
click at [564, 99] on icon "Start" at bounding box center [565, 100] width 5 height 4
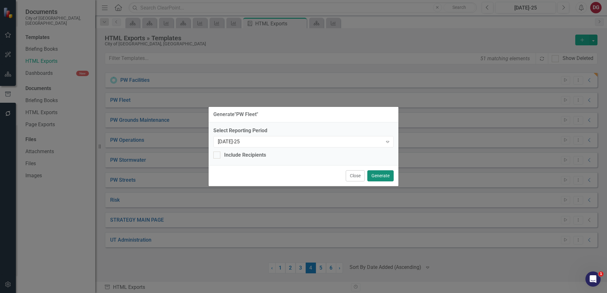
drag, startPoint x: 389, startPoint y: 174, endPoint x: 400, endPoint y: 166, distance: 14.1
click at [389, 174] on button "Generate" at bounding box center [380, 175] width 26 height 11
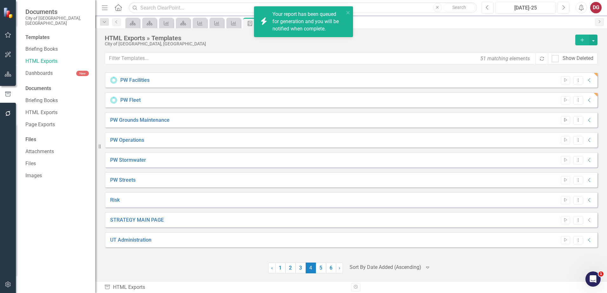
click at [564, 121] on icon "Start" at bounding box center [565, 120] width 5 height 4
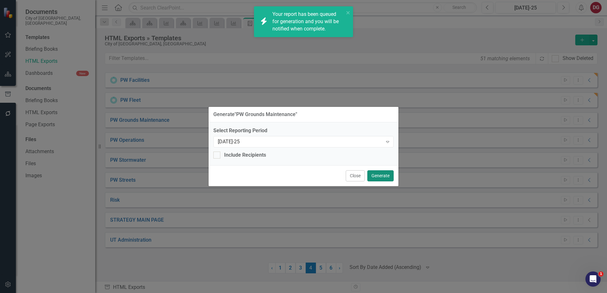
click at [387, 173] on button "Generate" at bounding box center [380, 175] width 26 height 11
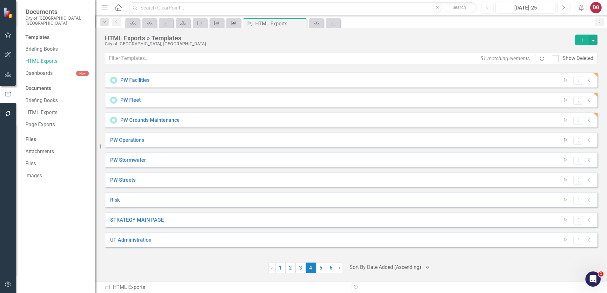
click at [565, 138] on button "Start" at bounding box center [565, 140] width 9 height 8
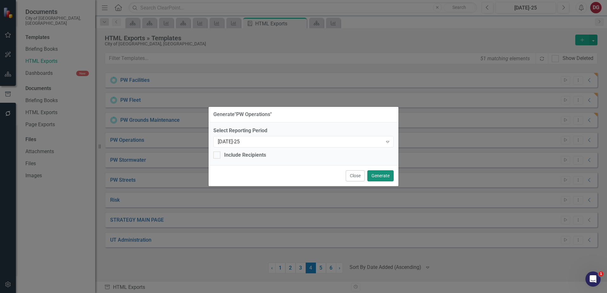
click at [383, 175] on button "Generate" at bounding box center [380, 175] width 26 height 11
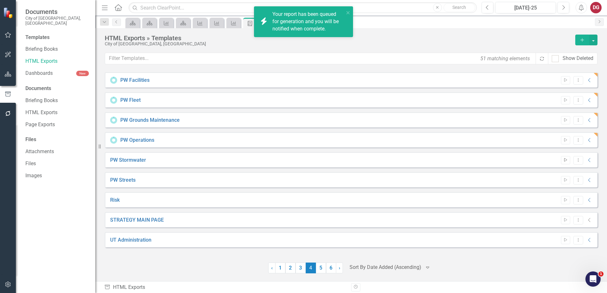
click at [565, 158] on icon "Start" at bounding box center [565, 160] width 5 height 4
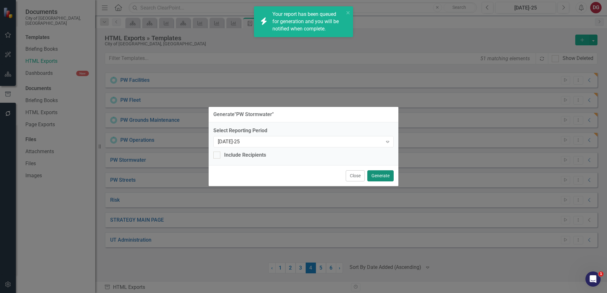
click at [386, 175] on button "Generate" at bounding box center [380, 175] width 26 height 11
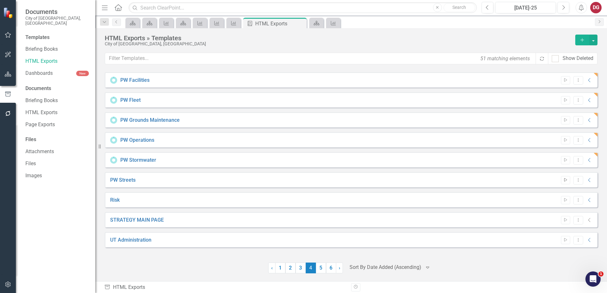
click at [567, 179] on icon "Start" at bounding box center [565, 180] width 5 height 4
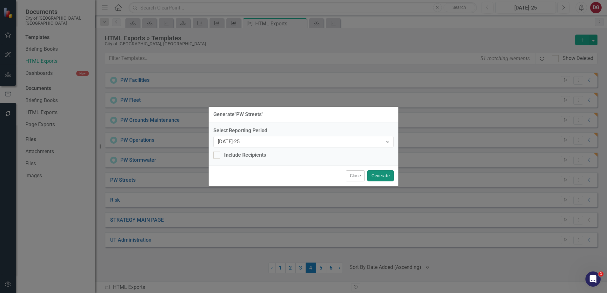
click at [393, 177] on button "Generate" at bounding box center [380, 175] width 26 height 11
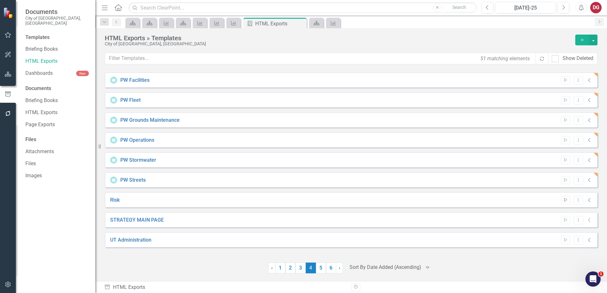
click at [564, 201] on icon "Start" at bounding box center [565, 200] width 5 height 4
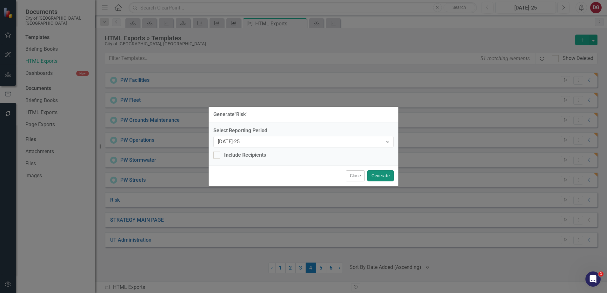
click at [386, 175] on button "Generate" at bounding box center [380, 175] width 26 height 11
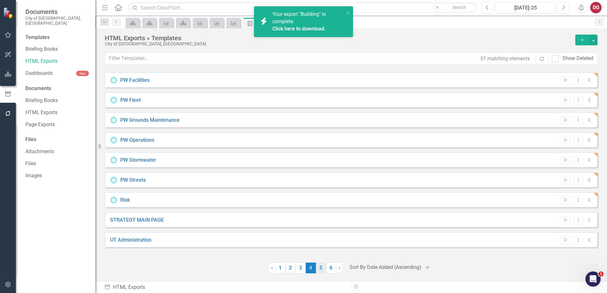
click at [319, 266] on link "5" at bounding box center [321, 268] width 10 height 11
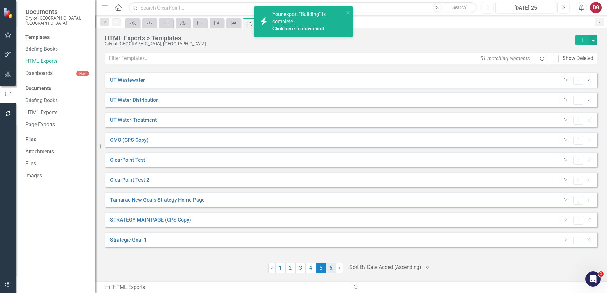
click at [331, 266] on link "6" at bounding box center [331, 268] width 10 height 11
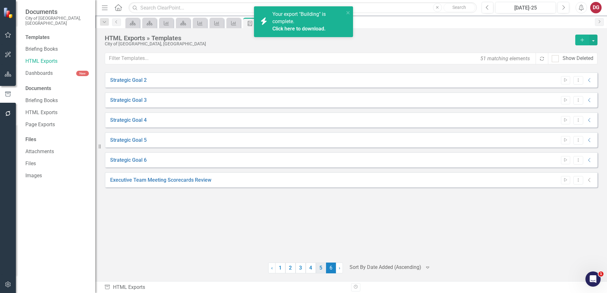
click at [321, 269] on link "5" at bounding box center [321, 268] width 10 height 11
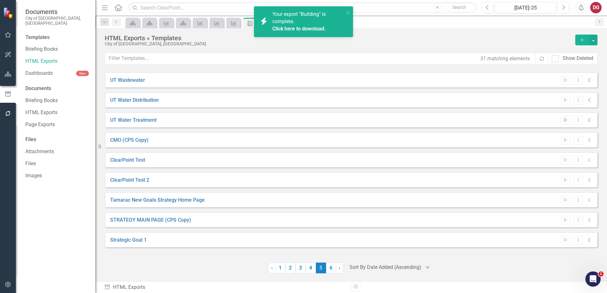
click at [563, 120] on icon "Start" at bounding box center [565, 120] width 5 height 4
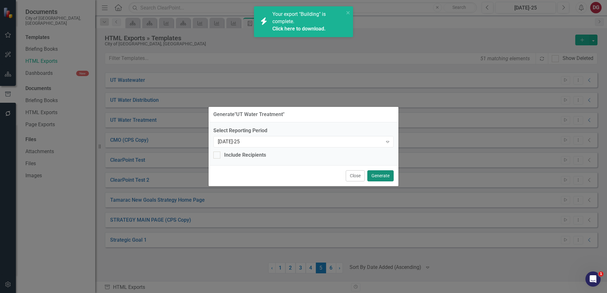
click at [376, 173] on button "Generate" at bounding box center [380, 175] width 26 height 11
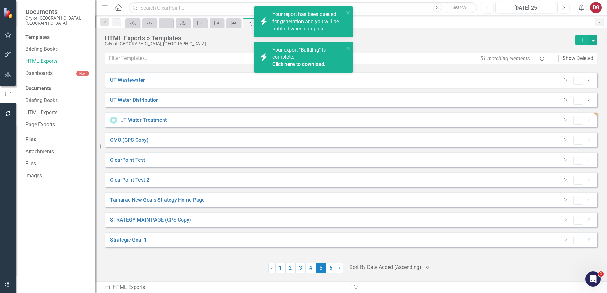
click at [564, 100] on icon "Start" at bounding box center [565, 100] width 5 height 4
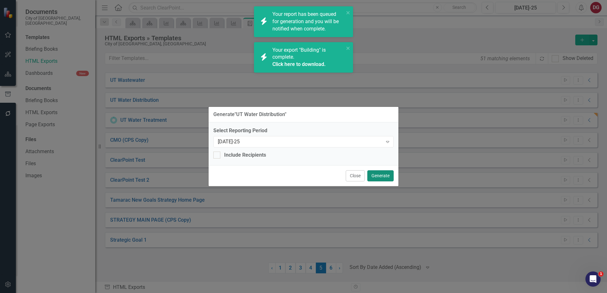
click at [379, 172] on button "Generate" at bounding box center [380, 175] width 26 height 11
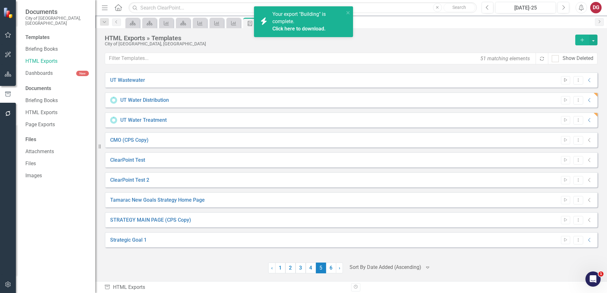
click at [562, 81] on button "Start" at bounding box center [565, 80] width 9 height 8
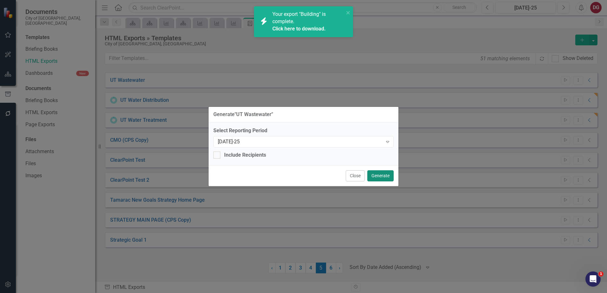
click at [388, 173] on button "Generate" at bounding box center [380, 175] width 26 height 11
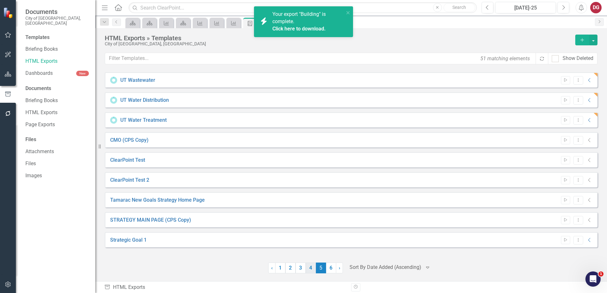
click at [310, 271] on link "4" at bounding box center [311, 268] width 10 height 11
click at [562, 240] on button "Start" at bounding box center [565, 240] width 9 height 8
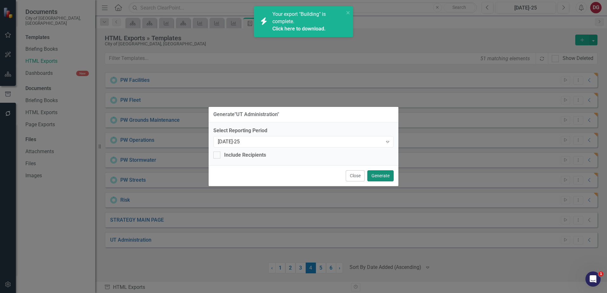
click at [380, 175] on button "Generate" at bounding box center [380, 175] width 26 height 11
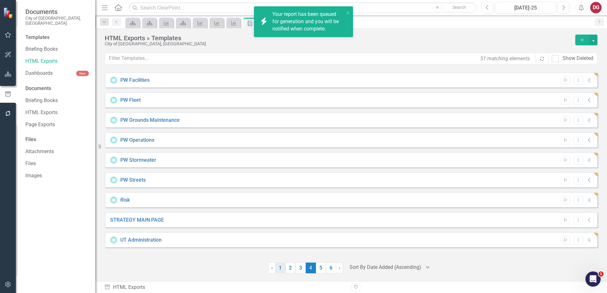
click at [282, 267] on link "1" at bounding box center [280, 268] width 10 height 11
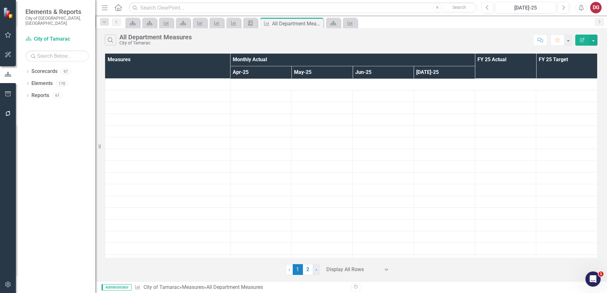
click at [313, 268] on link "› Next" at bounding box center [316, 269] width 7 height 11
click at [336, 277] on link "1" at bounding box center [334, 276] width 10 height 11
